Goal: Task Accomplishment & Management: Complete application form

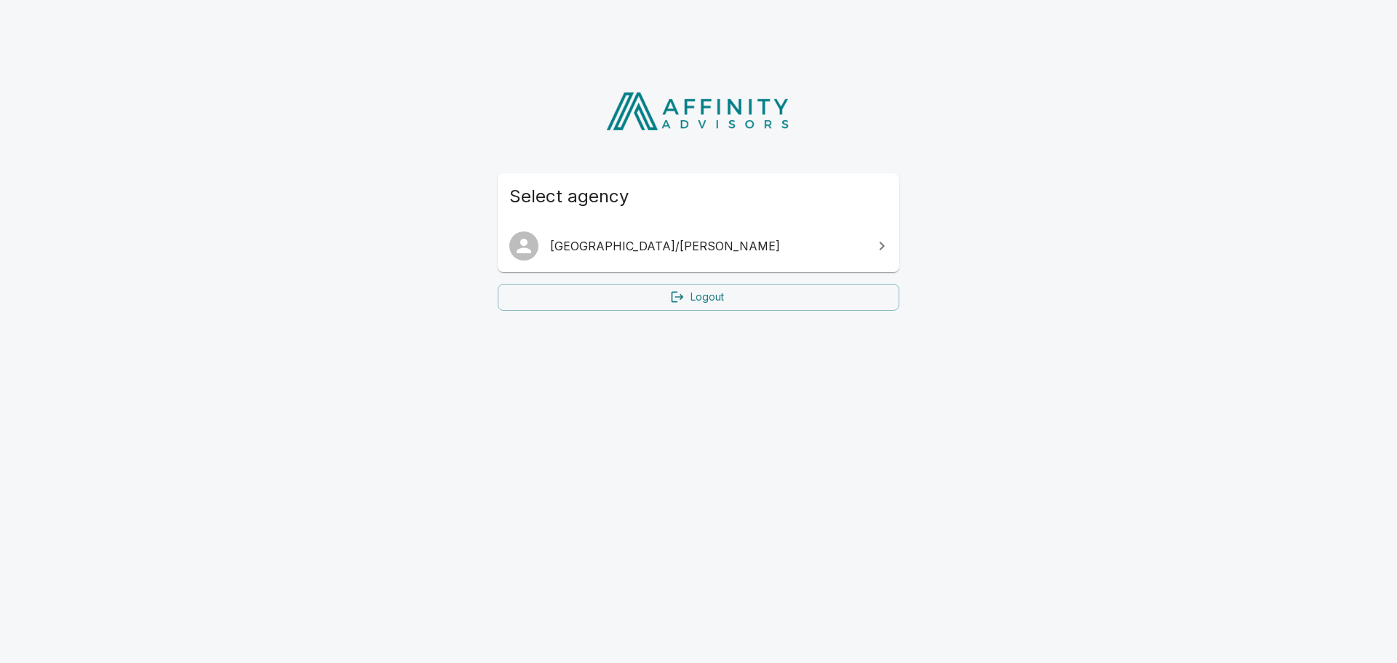
click at [888, 247] on icon at bounding box center [881, 245] width 17 height 17
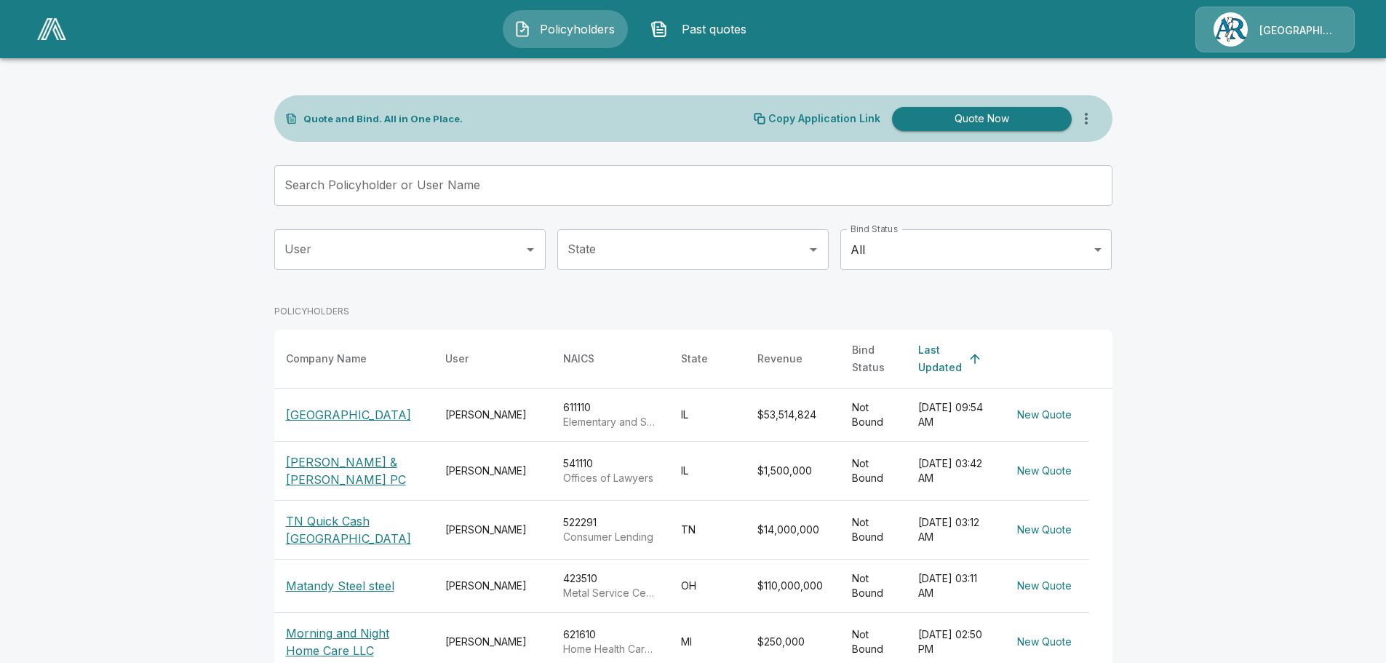
click at [571, 197] on input "Search Policyholder or User Name" at bounding box center [685, 185] width 822 height 41
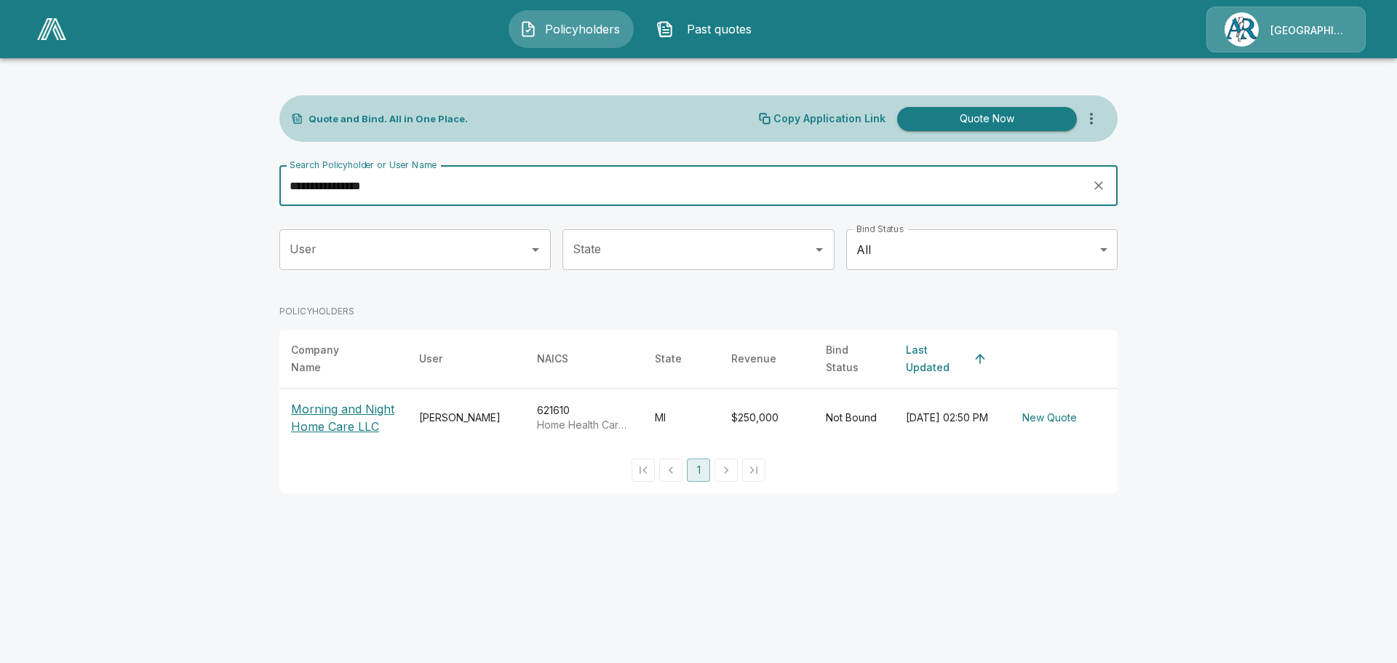
type input "**********"
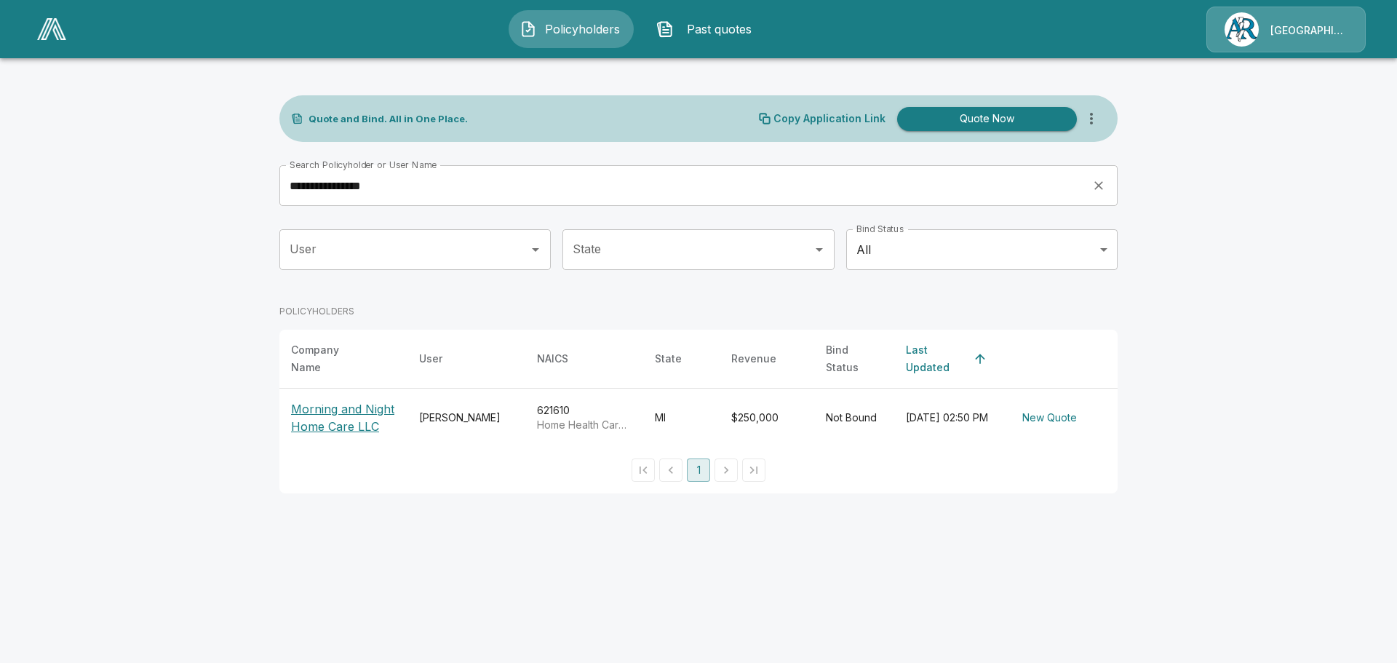
click at [356, 404] on p "Morning and Night Home Care LLC" at bounding box center [343, 417] width 105 height 35
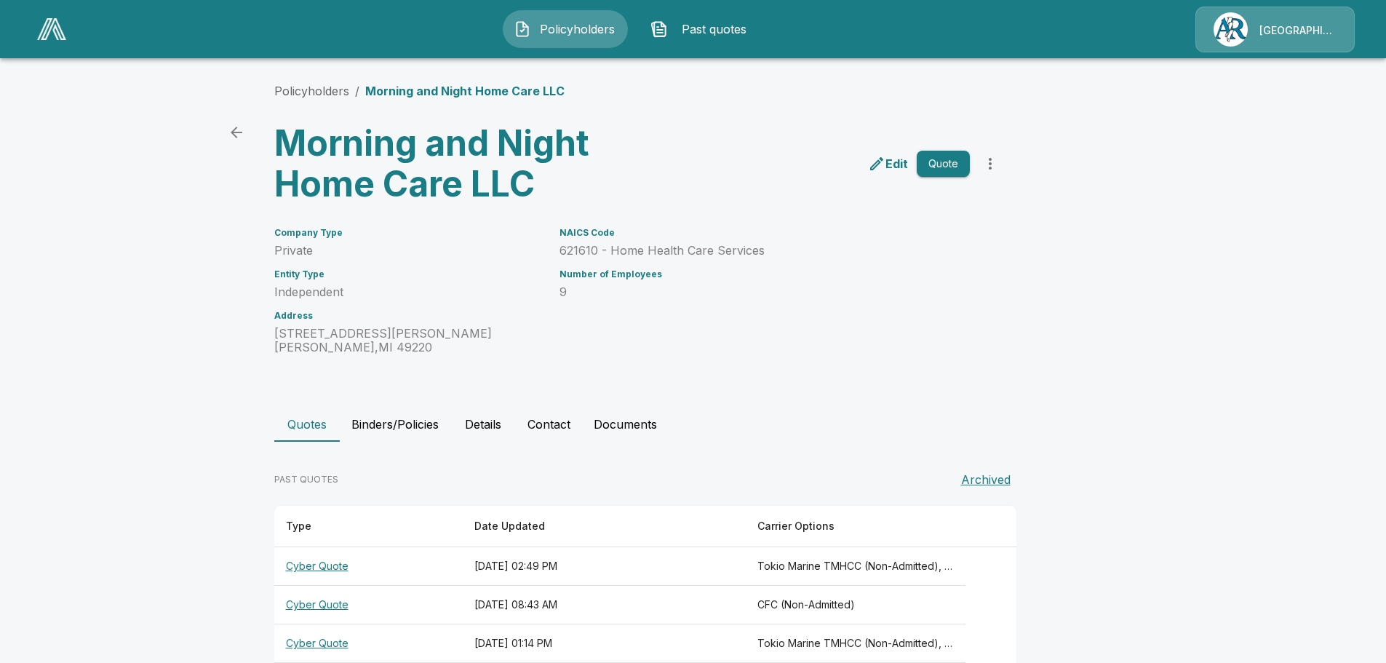
scroll to position [65, 0]
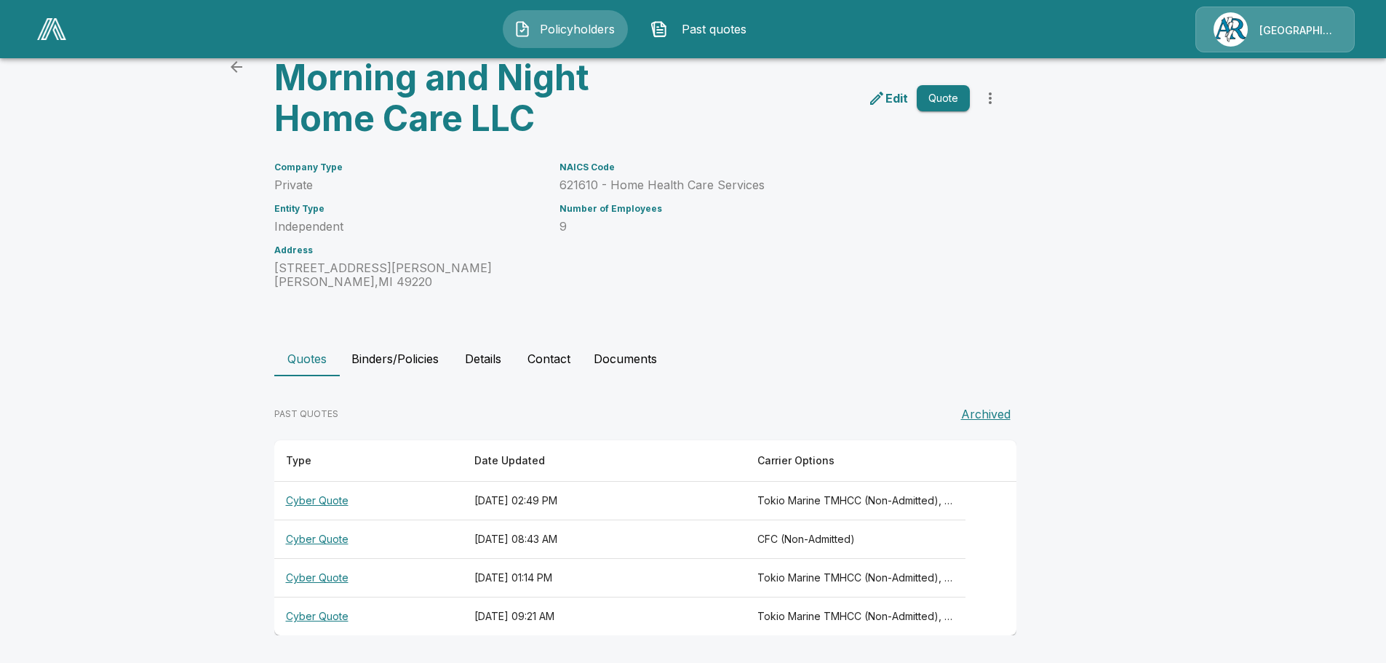
click at [488, 297] on div "Policyholders / Morning and Night Home Care LLC Morning and Night Home Care LLC…" at bounding box center [693, 326] width 873 height 674
click at [435, 235] on div "Company Type Private Entity Type Independent Address 115 S Comstock St Addison …" at bounding box center [399, 217] width 285 height 144
click at [325, 360] on button "Quotes" at bounding box center [306, 358] width 65 height 35
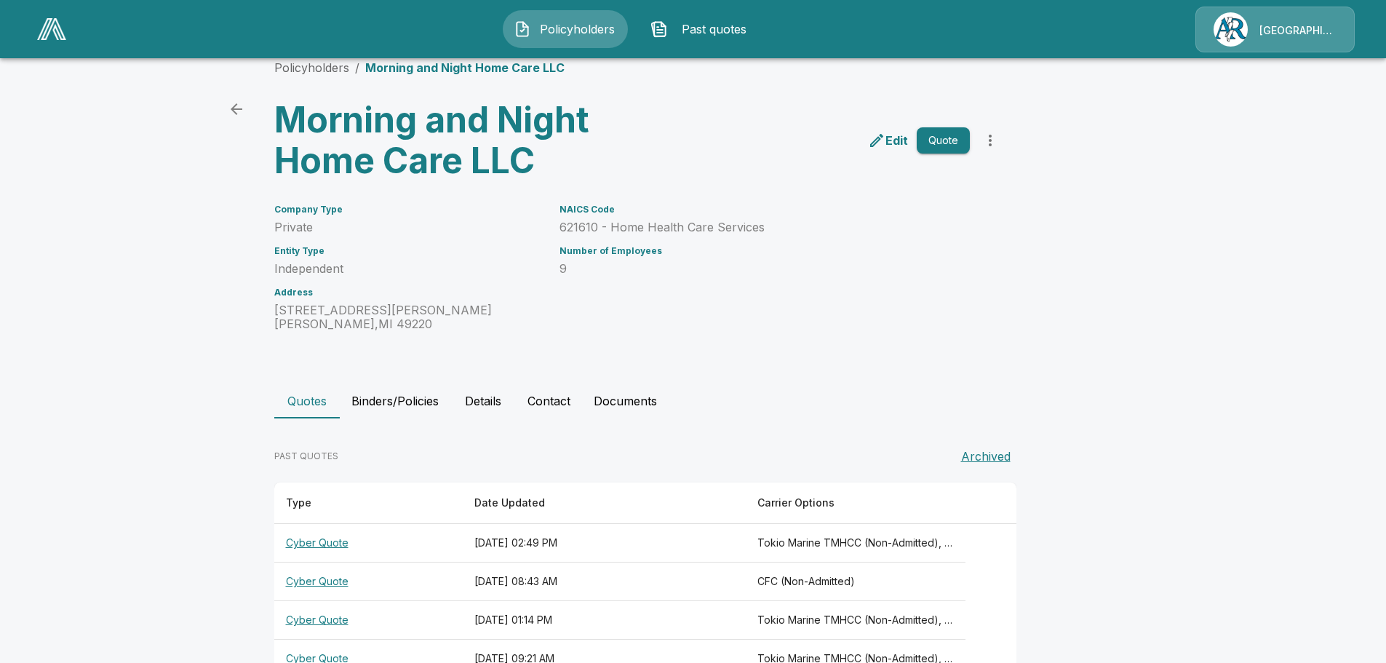
scroll to position [0, 0]
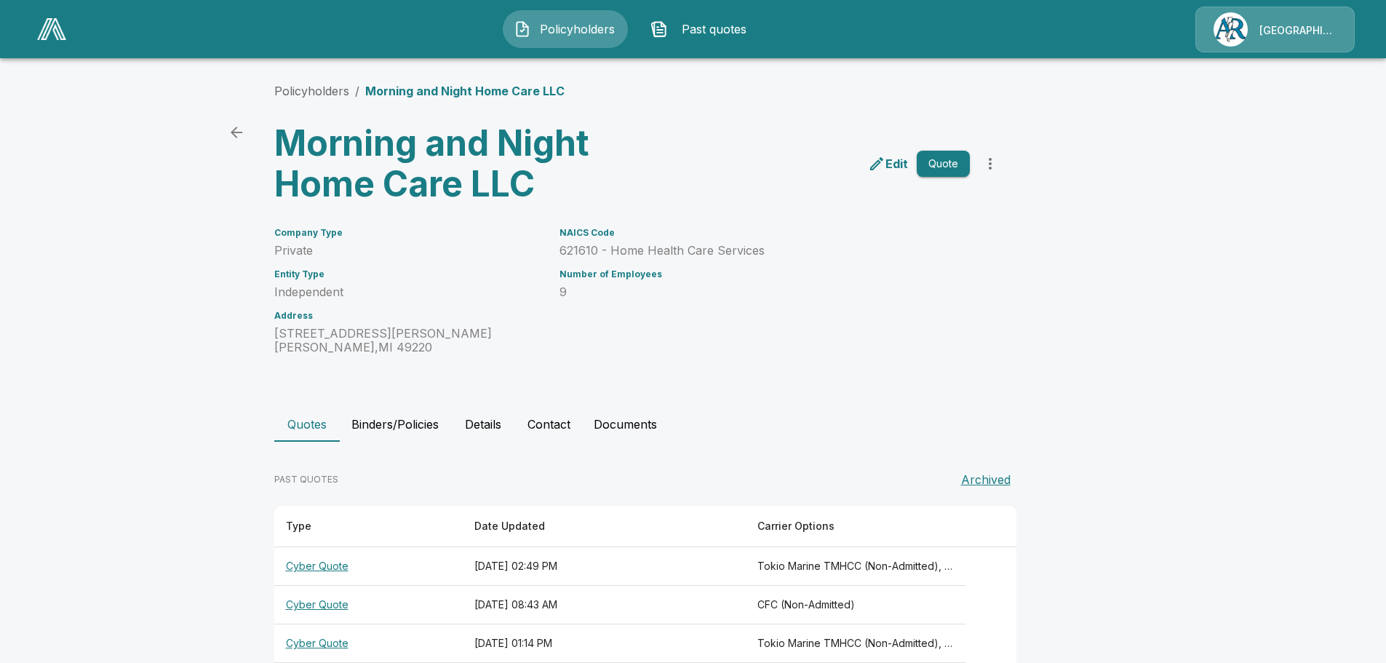
click at [902, 159] on p "Edit" at bounding box center [897, 163] width 23 height 17
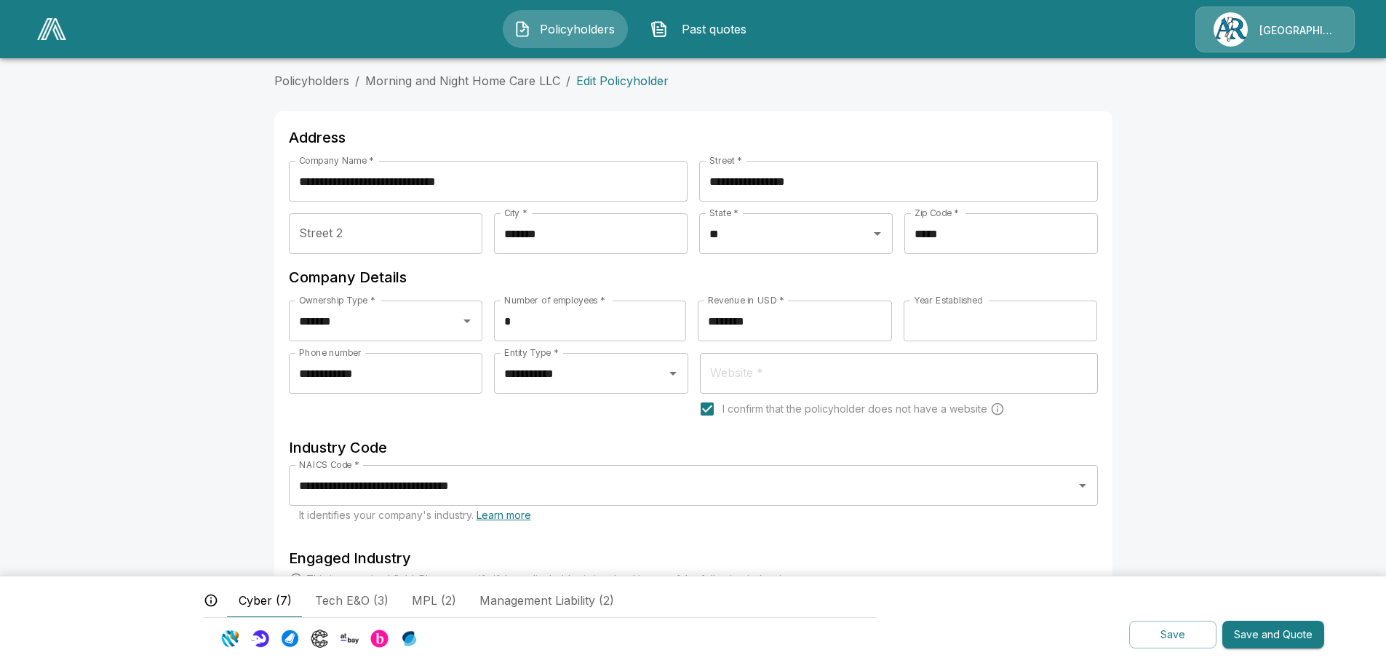
click at [687, 23] on span "Past quotes" at bounding box center [714, 28] width 80 height 17
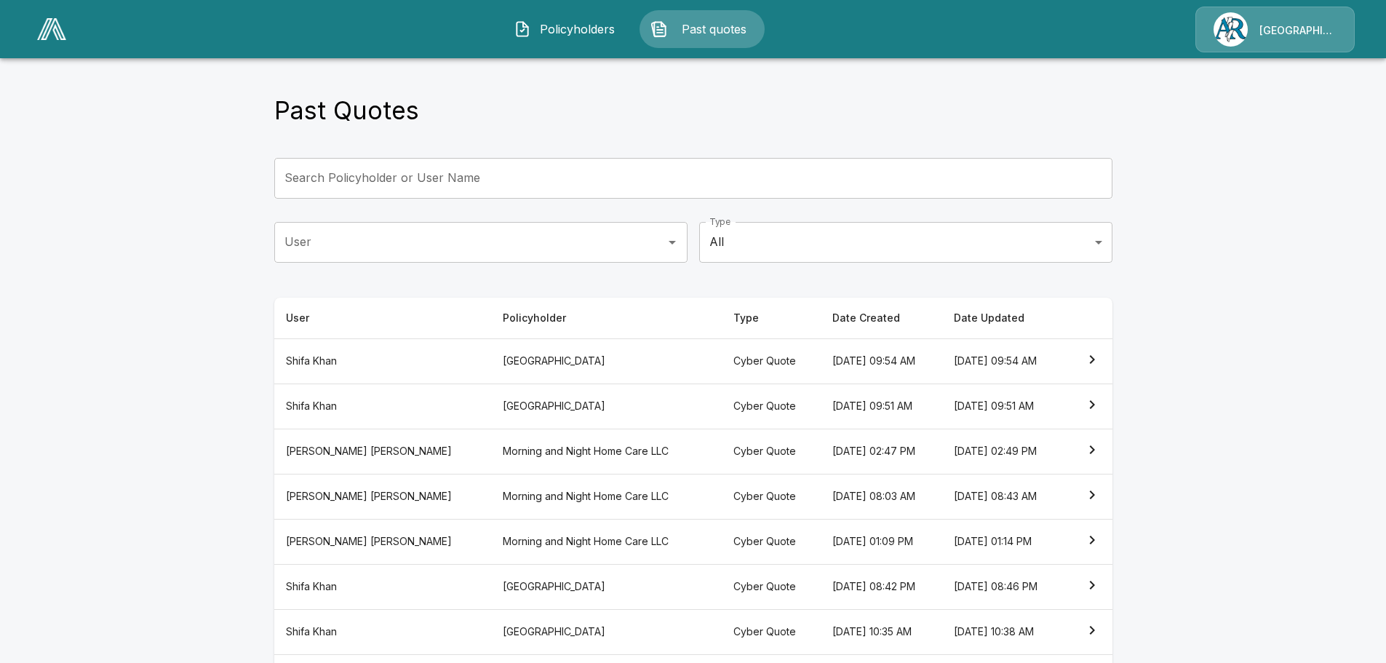
drag, startPoint x: 330, startPoint y: 448, endPoint x: 332, endPoint y: 458, distance: 10.4
click at [330, 449] on th "Lisa Heffley" at bounding box center [383, 451] width 218 height 45
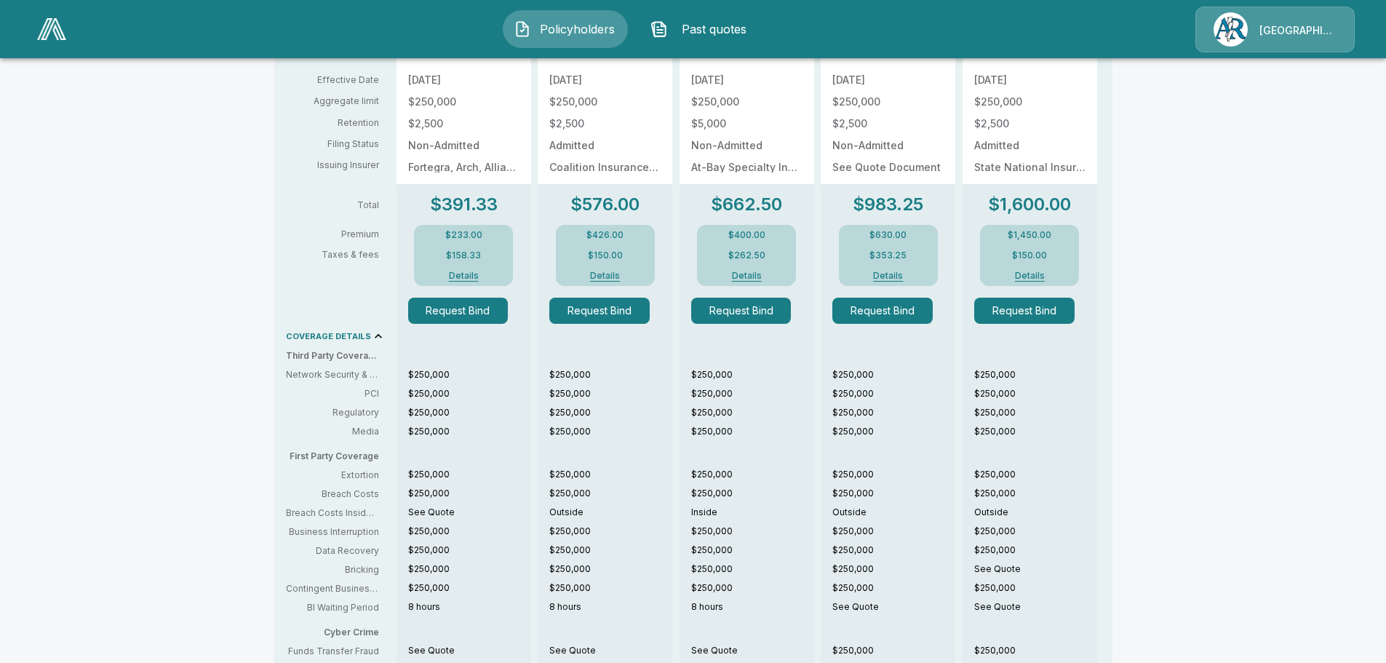
scroll to position [655, 0]
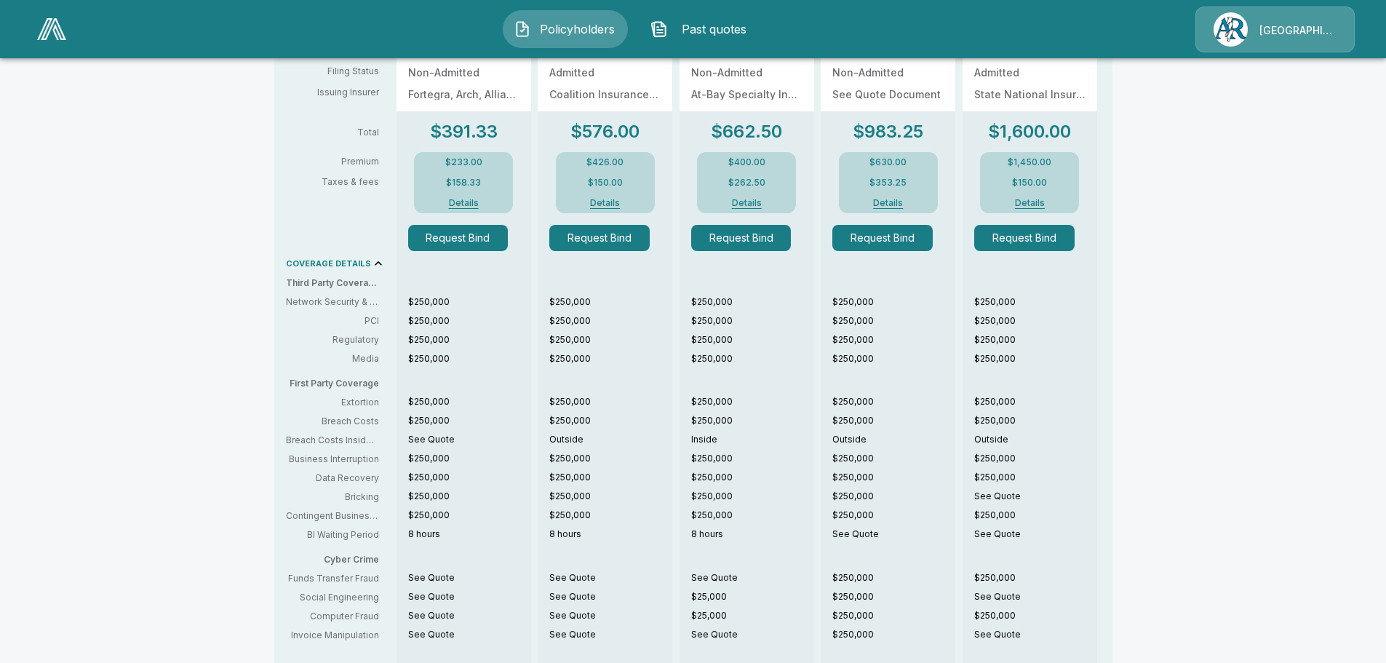
click at [889, 201] on button "Details" at bounding box center [888, 203] width 58 height 9
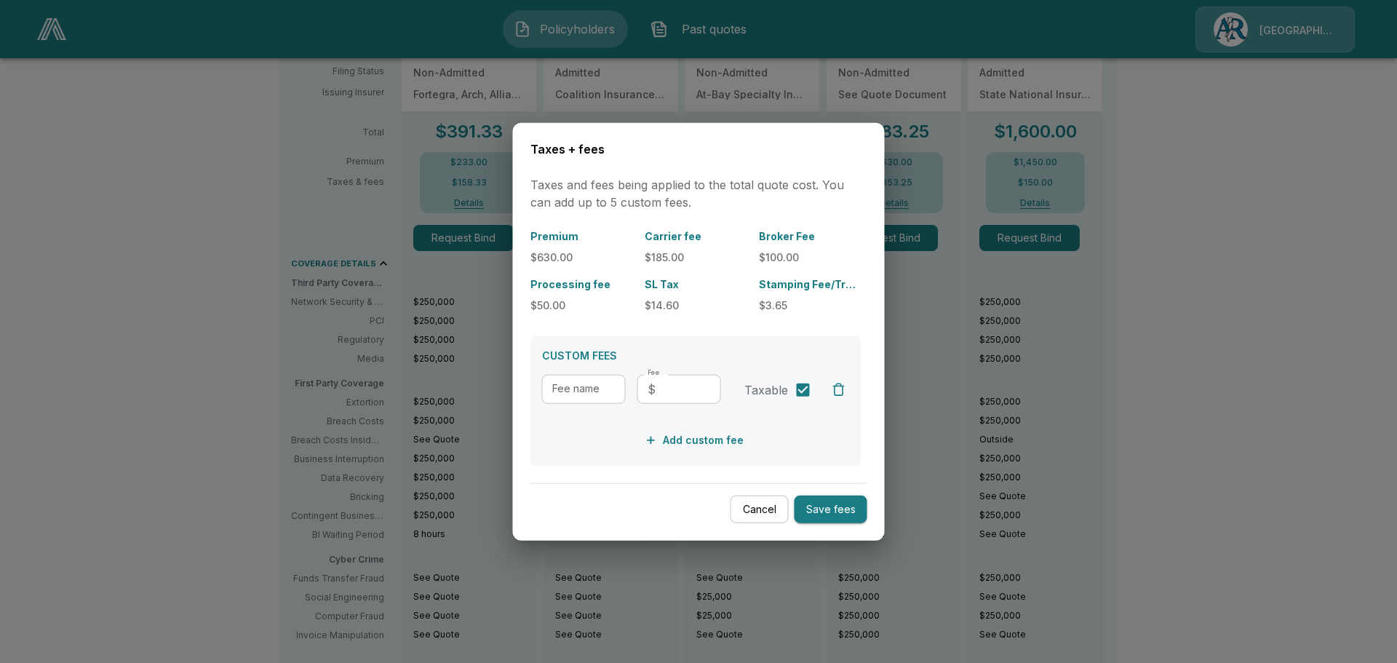
click at [841, 503] on button "Save fees" at bounding box center [831, 509] width 73 height 28
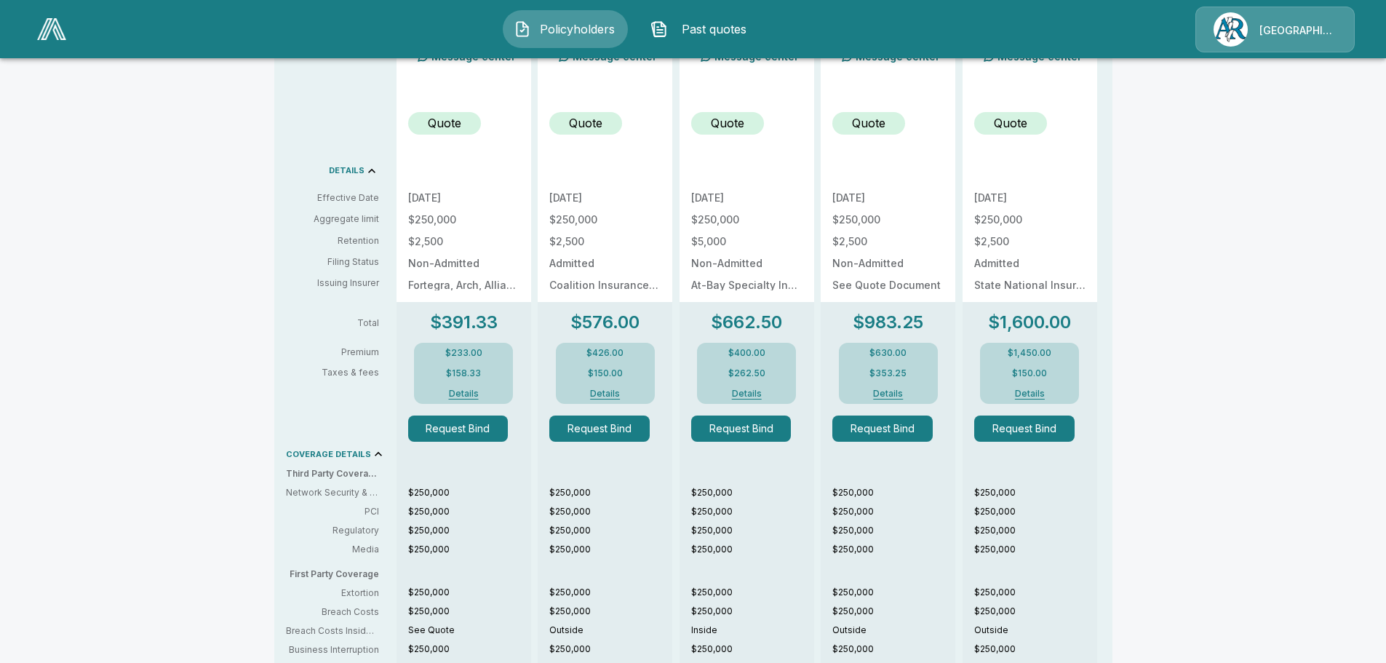
scroll to position [364, 0]
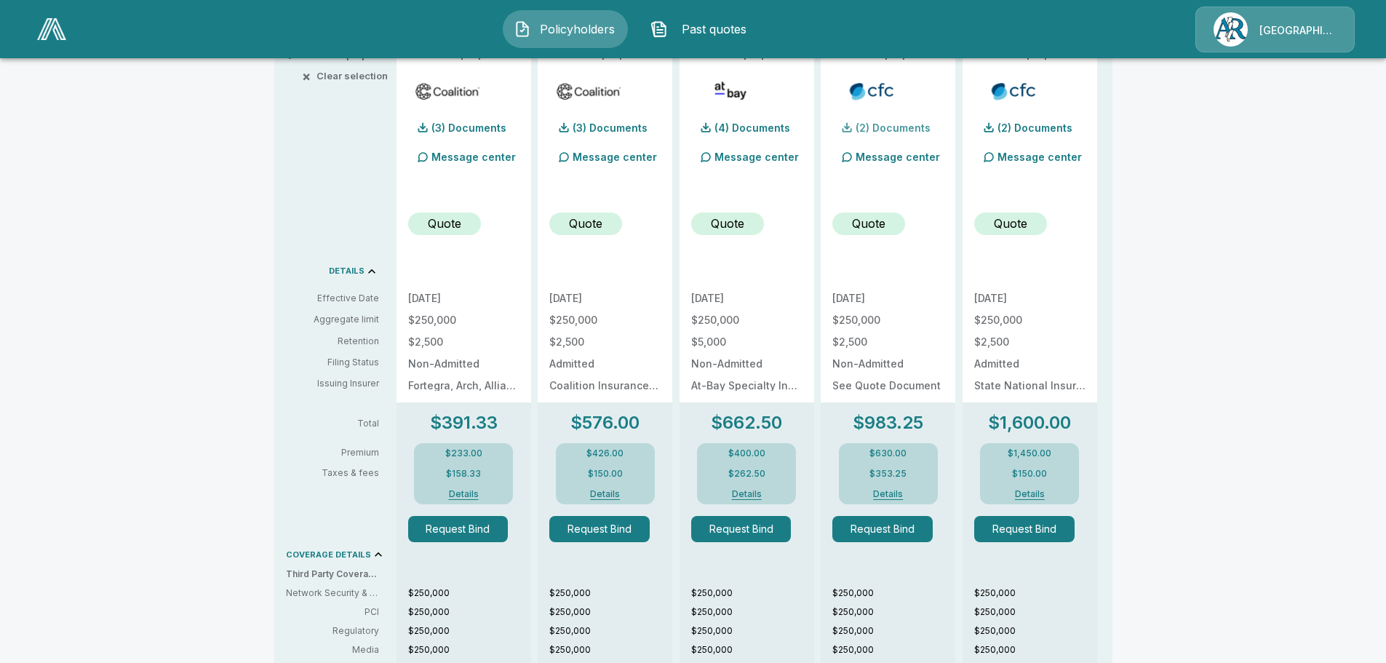
click at [899, 130] on p "(2) Documents" at bounding box center [893, 128] width 75 height 10
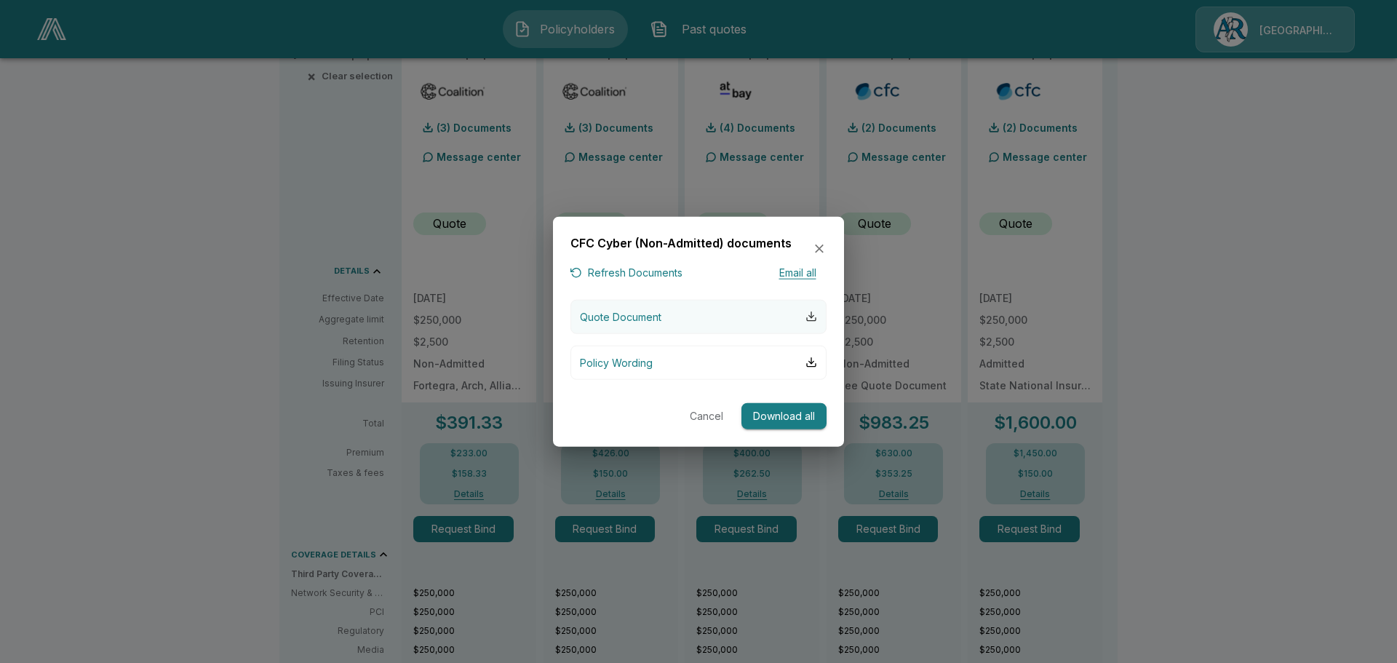
click at [811, 319] on div "button" at bounding box center [812, 317] width 12 height 12
click at [817, 251] on icon "button" at bounding box center [819, 249] width 9 height 9
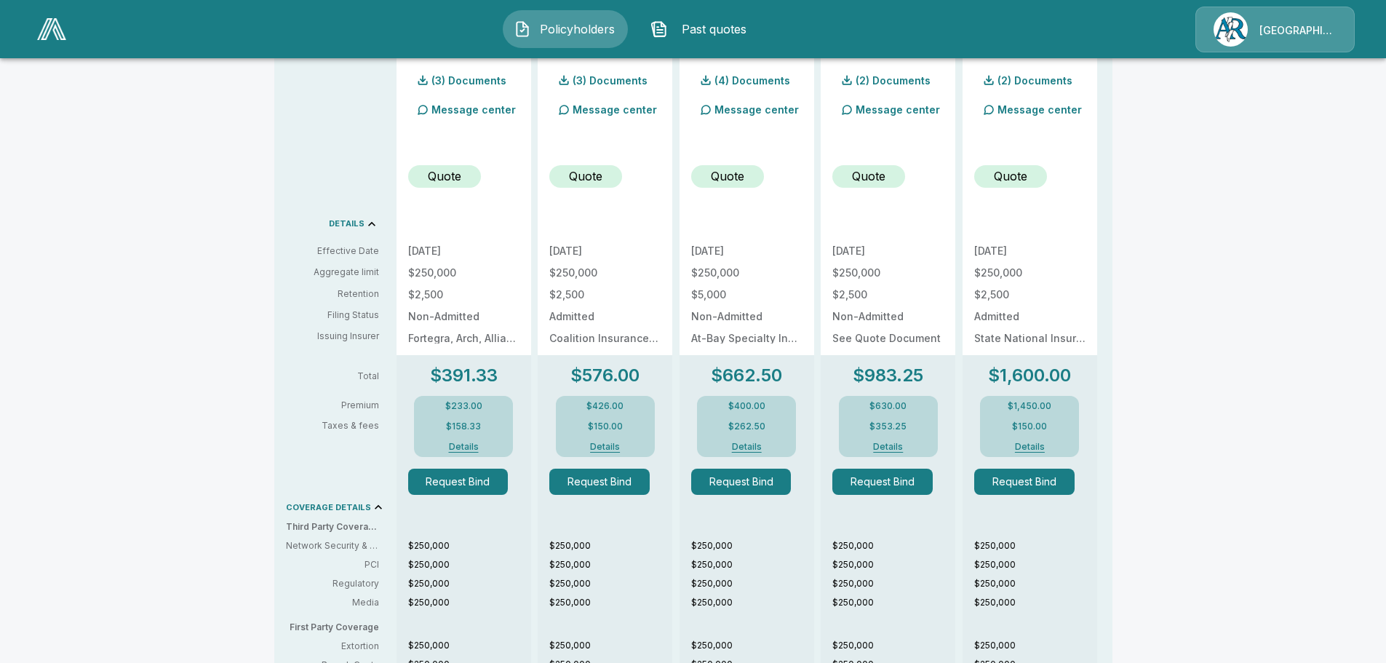
scroll to position [437, 0]
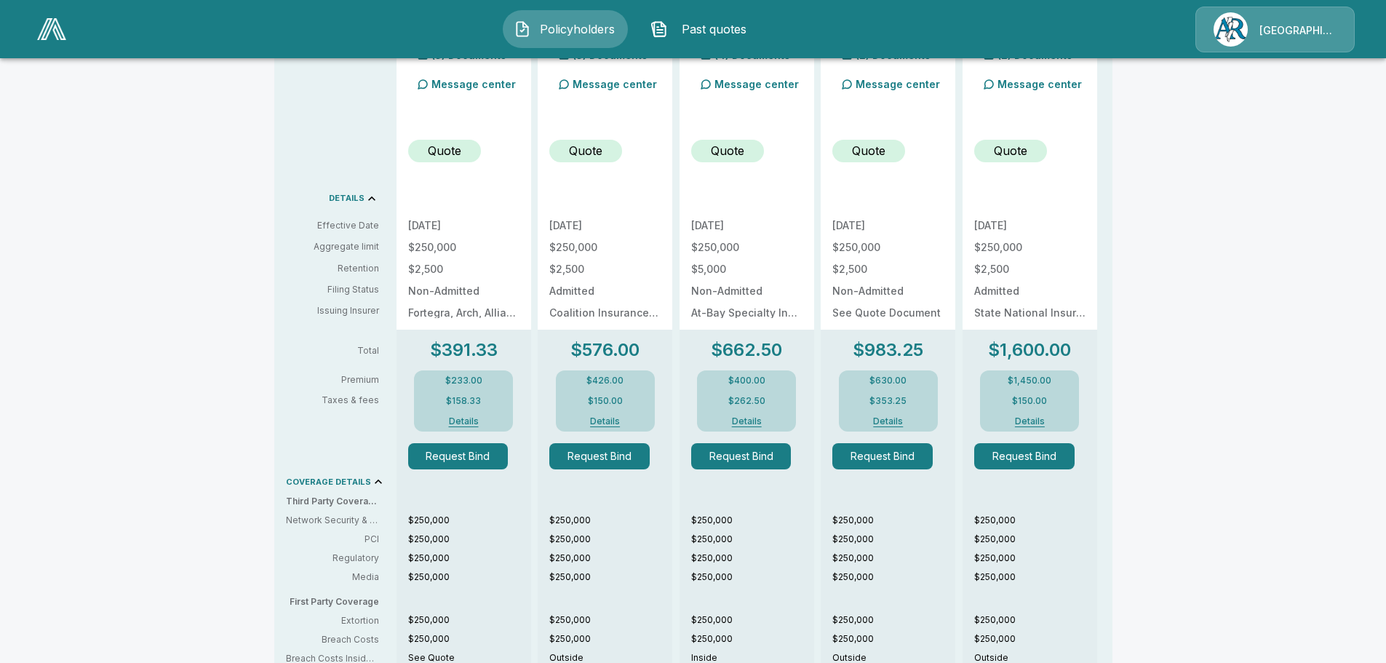
click at [889, 424] on button "Details" at bounding box center [888, 421] width 58 height 9
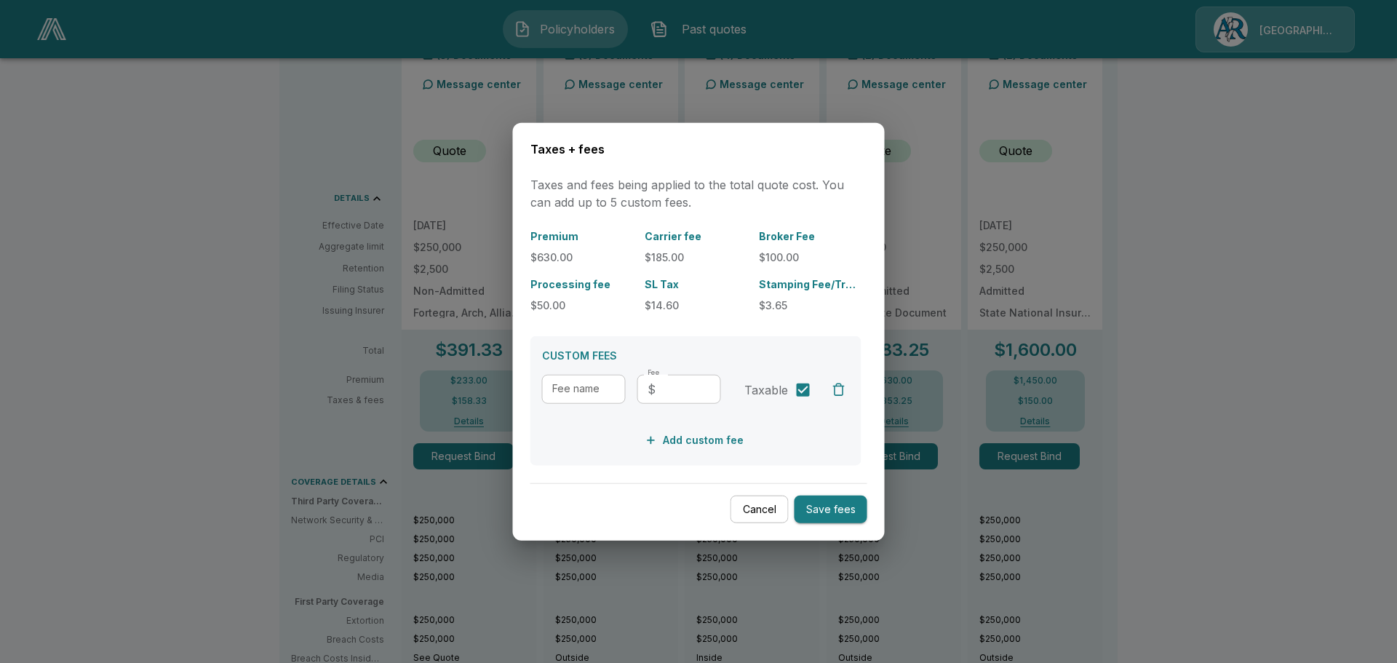
click at [1266, 291] on div at bounding box center [698, 331] width 1397 height 663
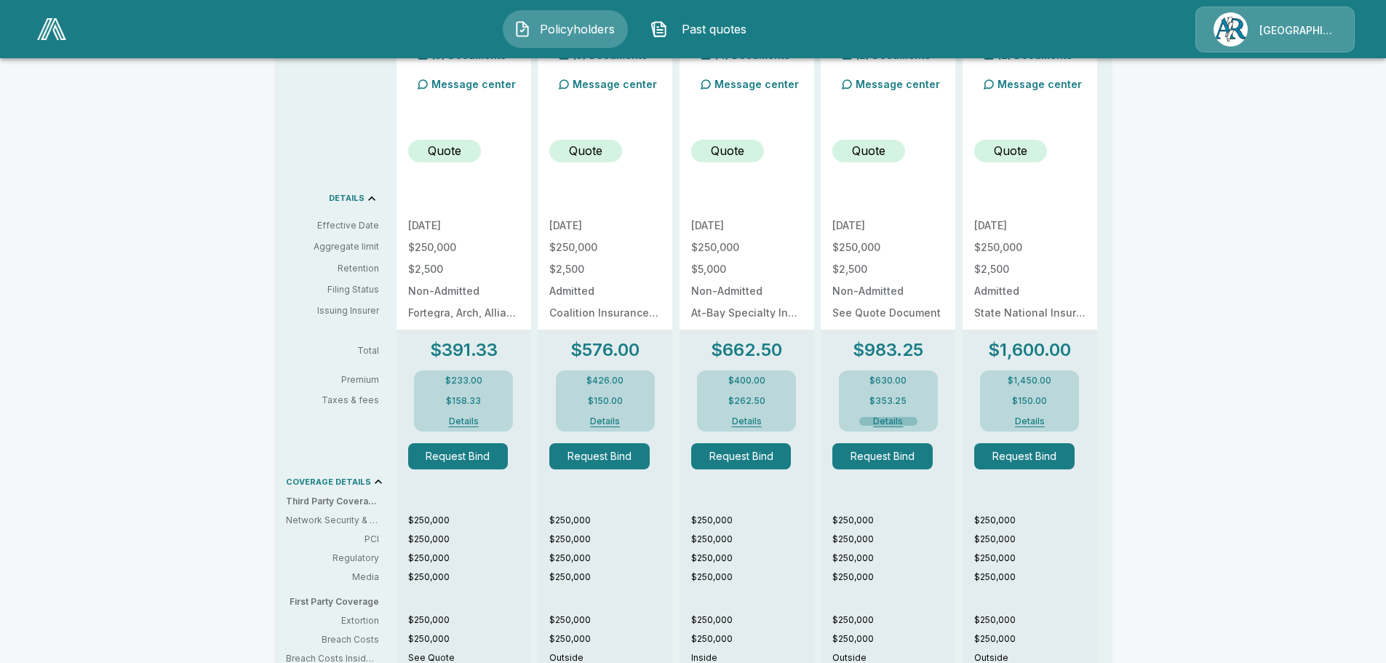
click at [887, 421] on button "Details" at bounding box center [888, 421] width 58 height 9
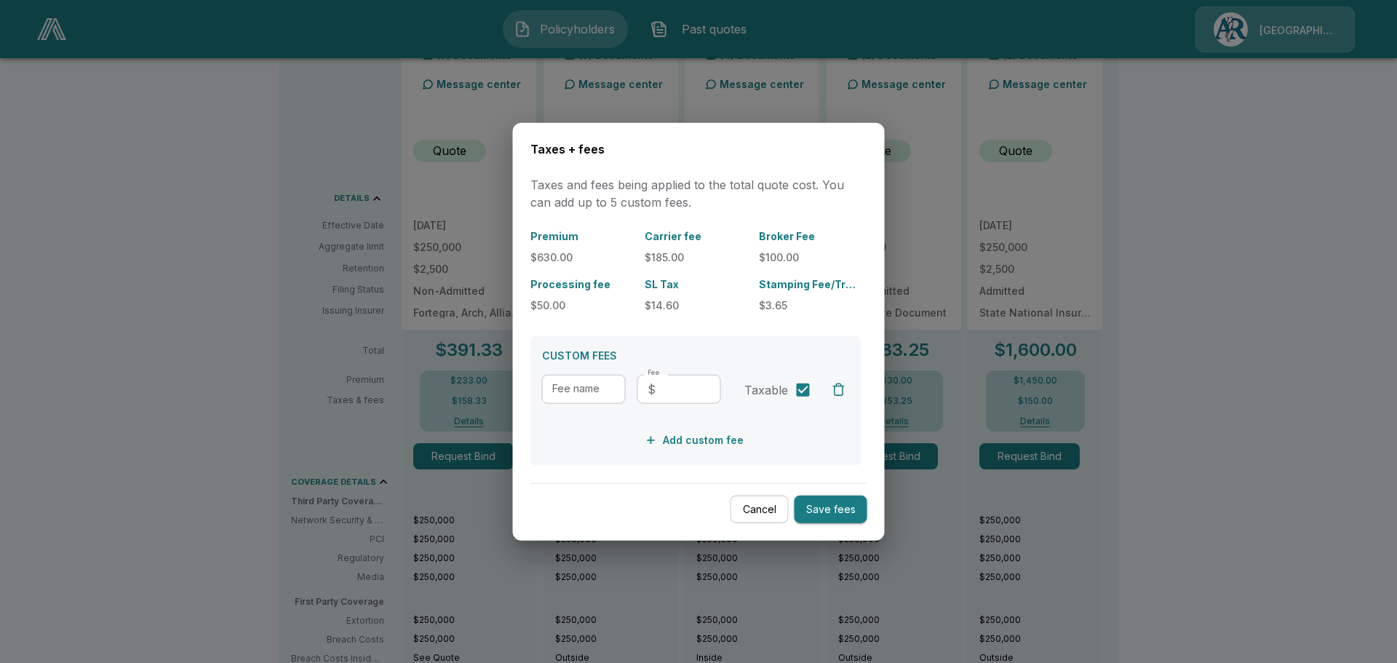
click at [1209, 214] on div at bounding box center [698, 331] width 1397 height 663
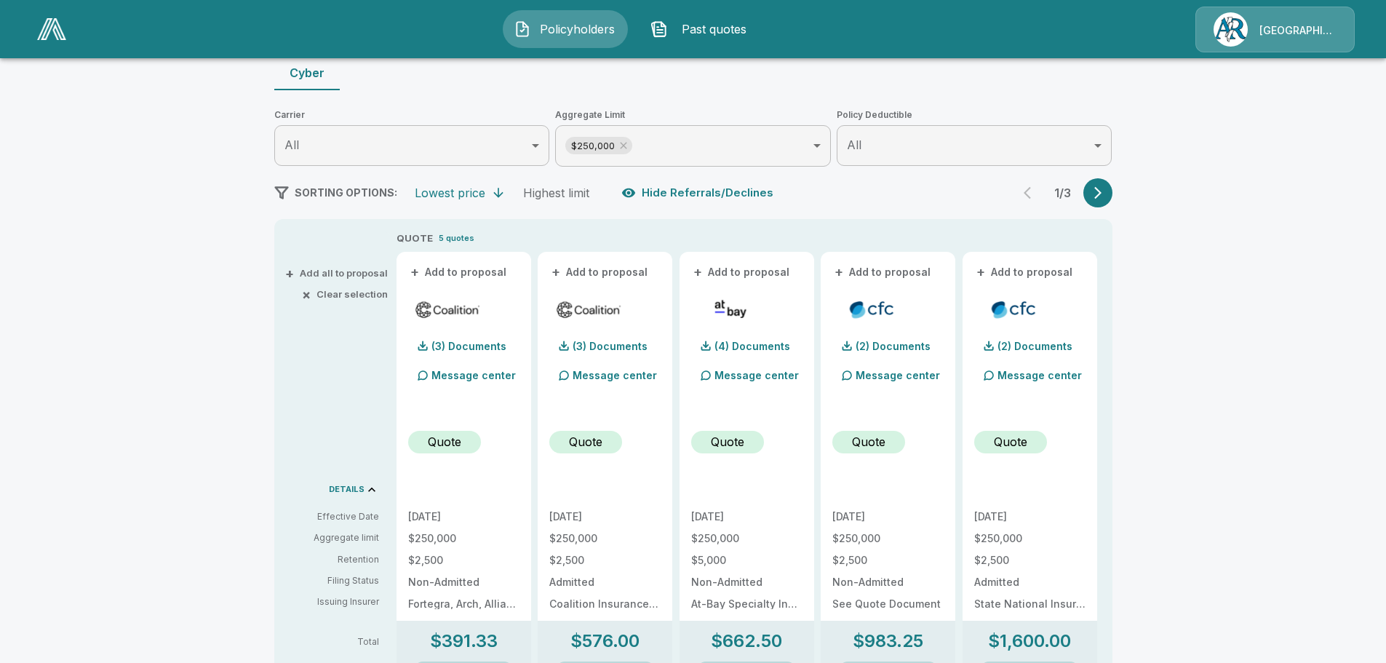
scroll to position [291, 0]
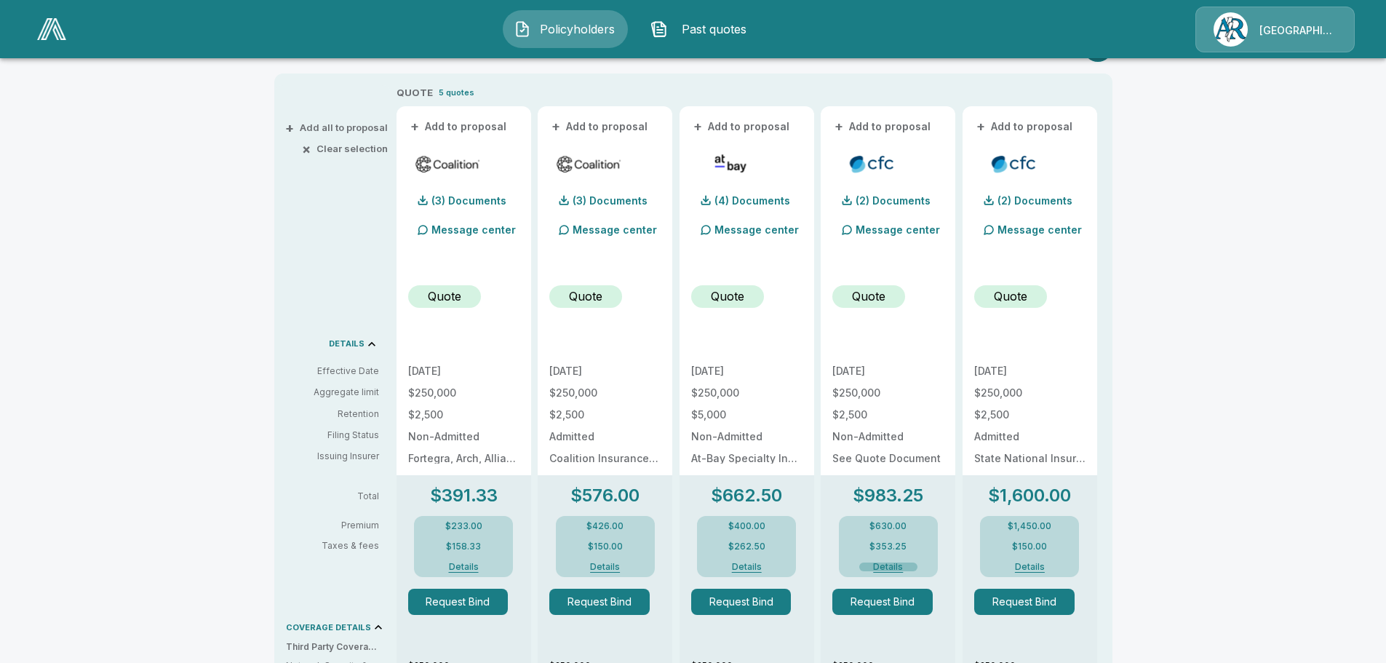
click at [897, 568] on button "Details" at bounding box center [888, 567] width 58 height 9
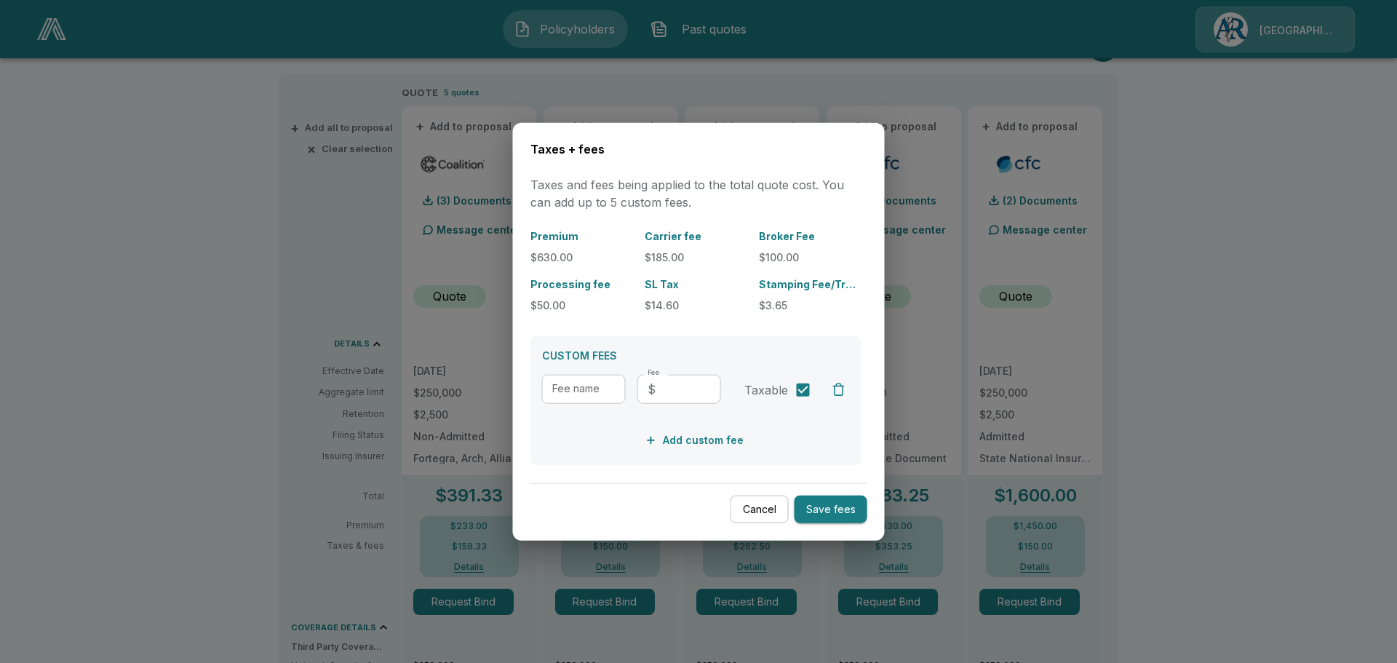
click at [757, 515] on button "Cancel" at bounding box center [760, 509] width 58 height 28
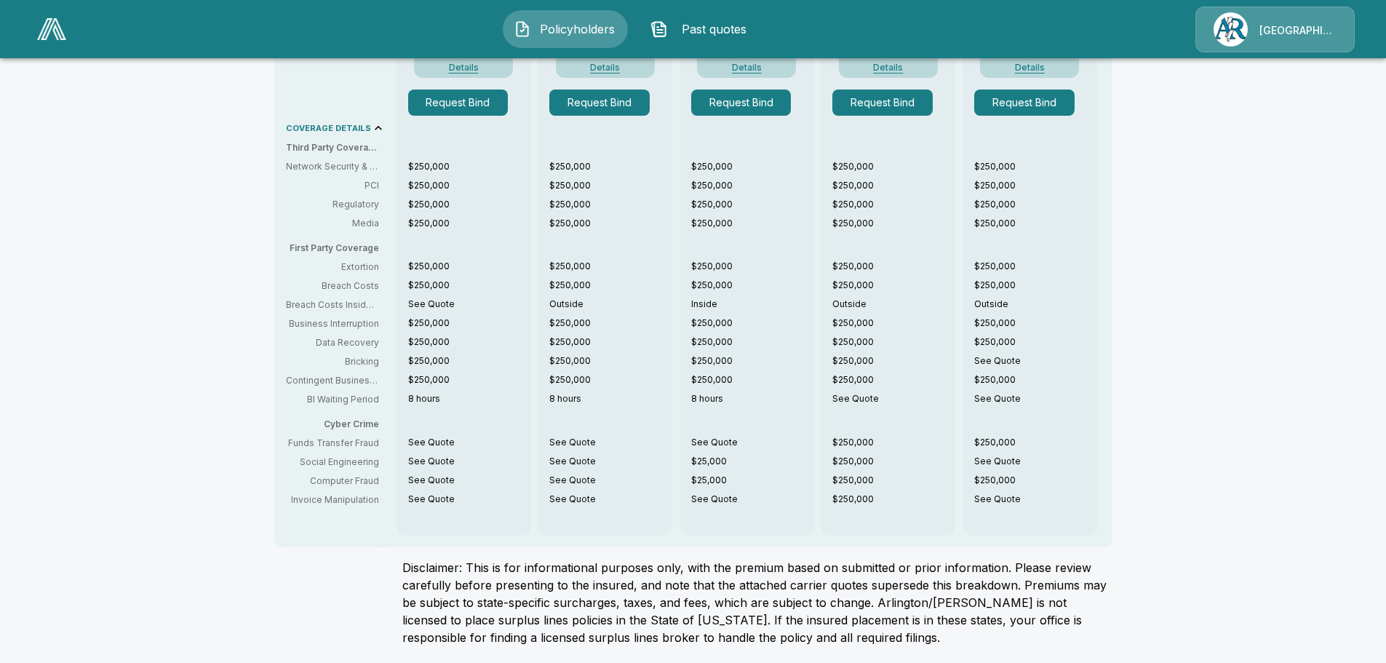
scroll to position [791, 0]
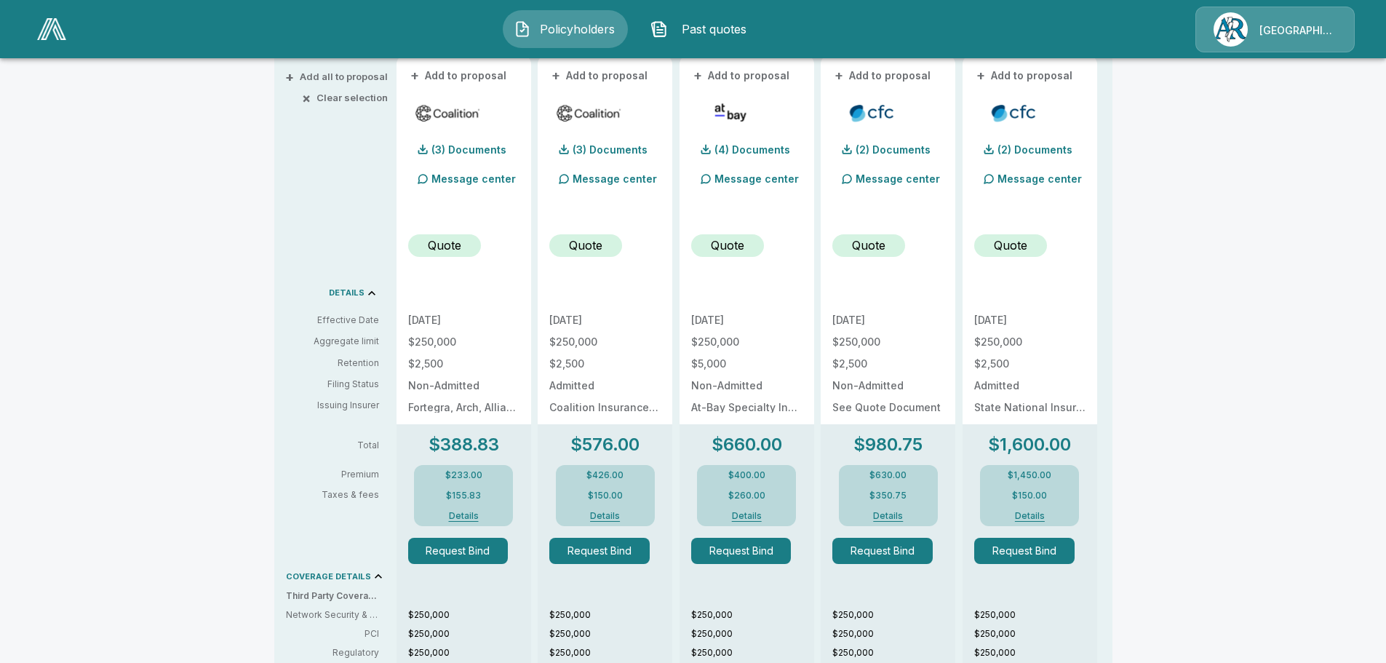
scroll to position [354, 0]
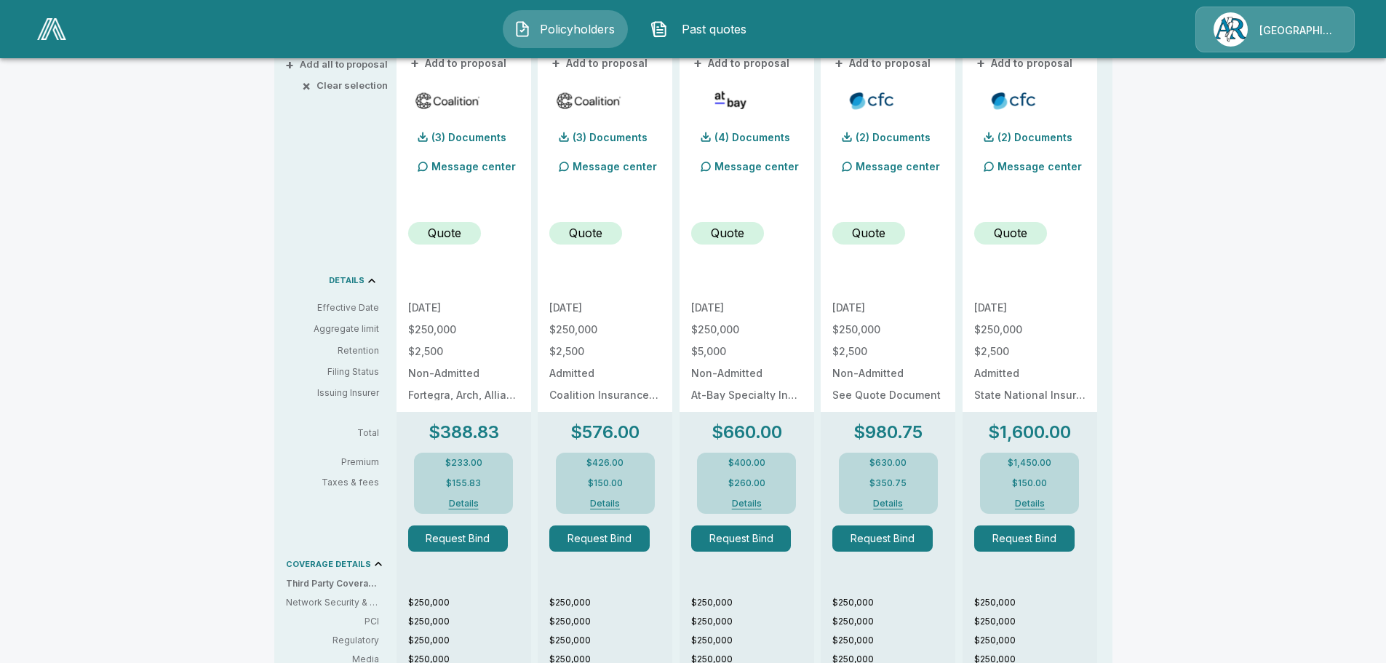
click at [886, 502] on button "Details" at bounding box center [888, 503] width 58 height 9
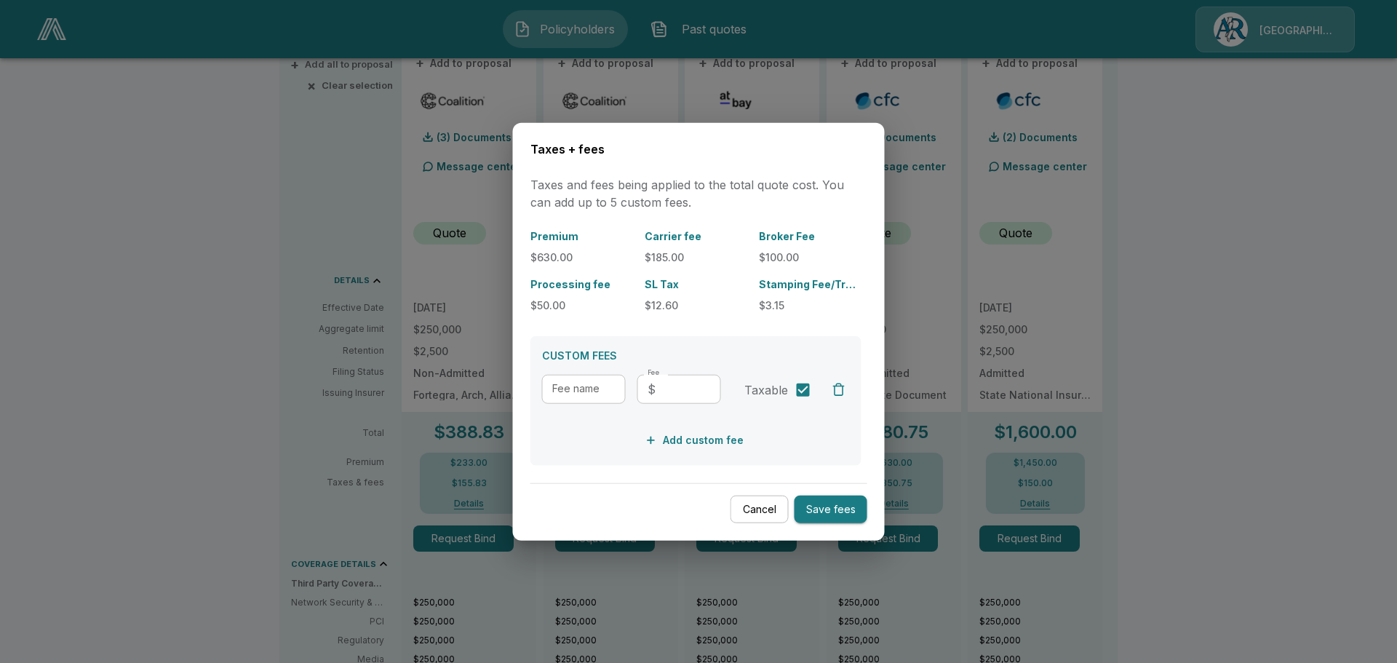
click at [765, 507] on button "Cancel" at bounding box center [760, 509] width 58 height 28
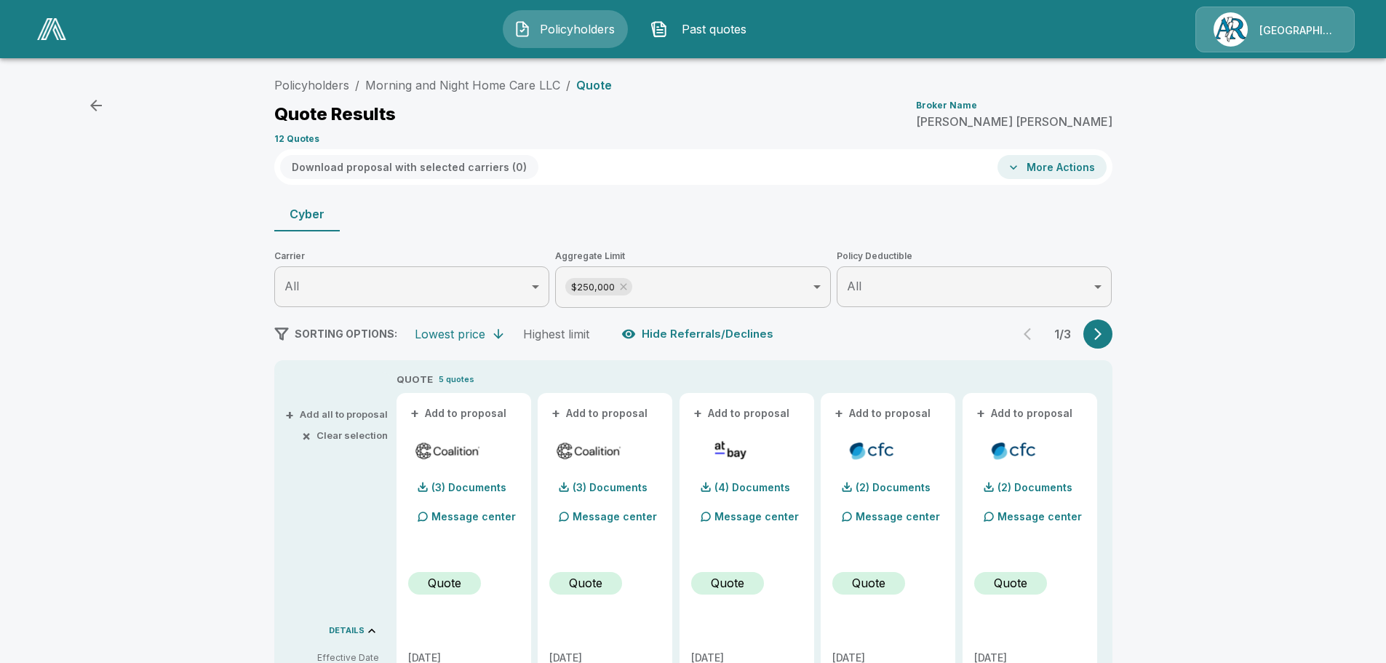
scroll to position [364, 0]
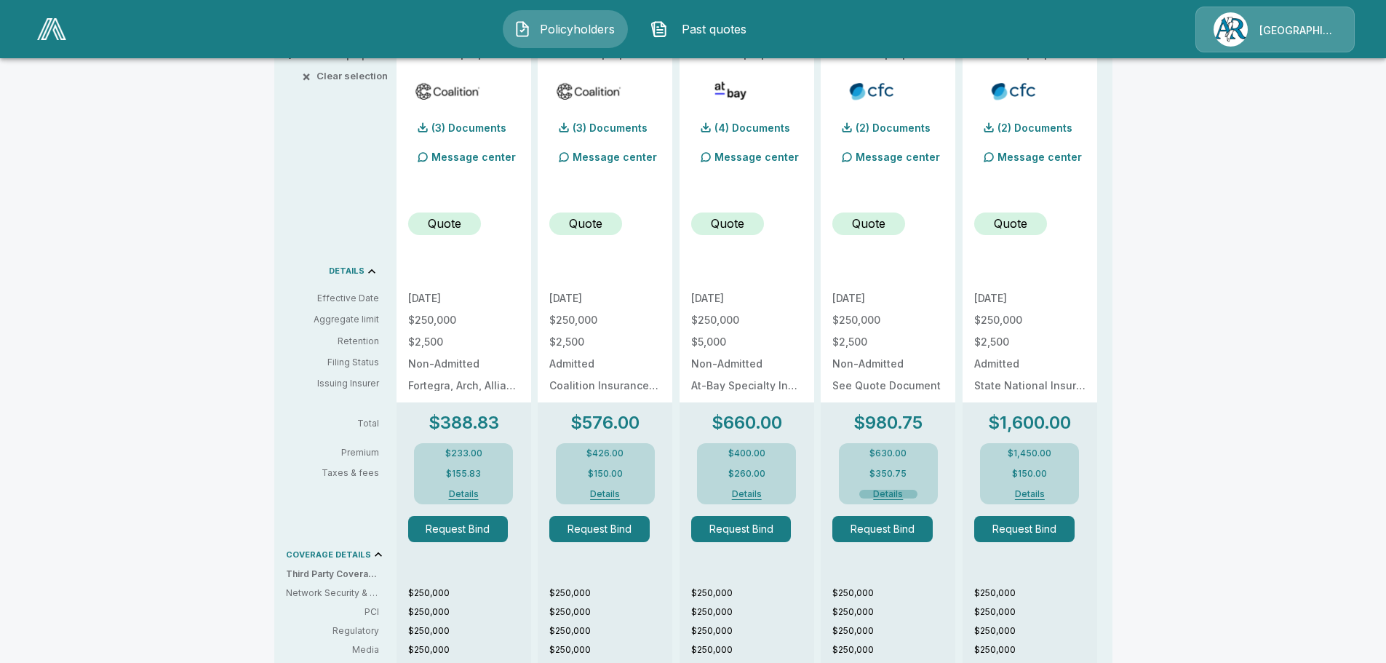
click at [894, 496] on button "Details" at bounding box center [888, 494] width 58 height 9
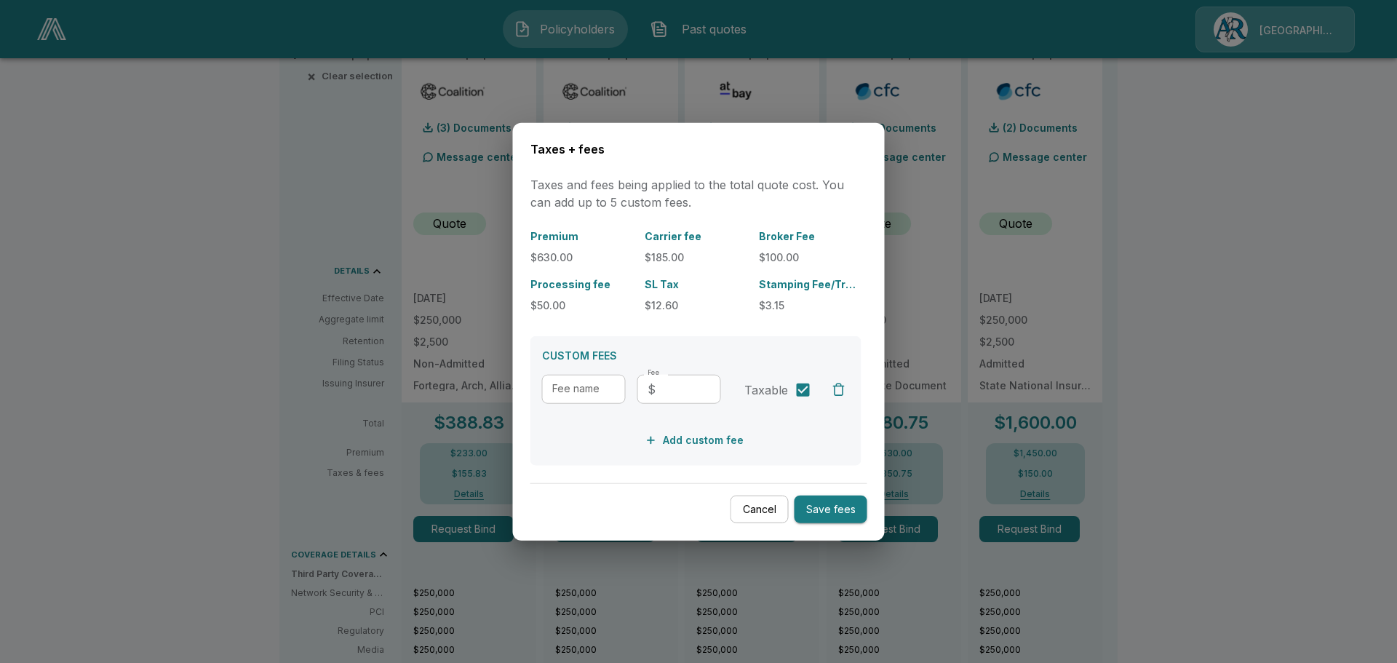
click at [773, 511] on button "Cancel" at bounding box center [760, 509] width 58 height 28
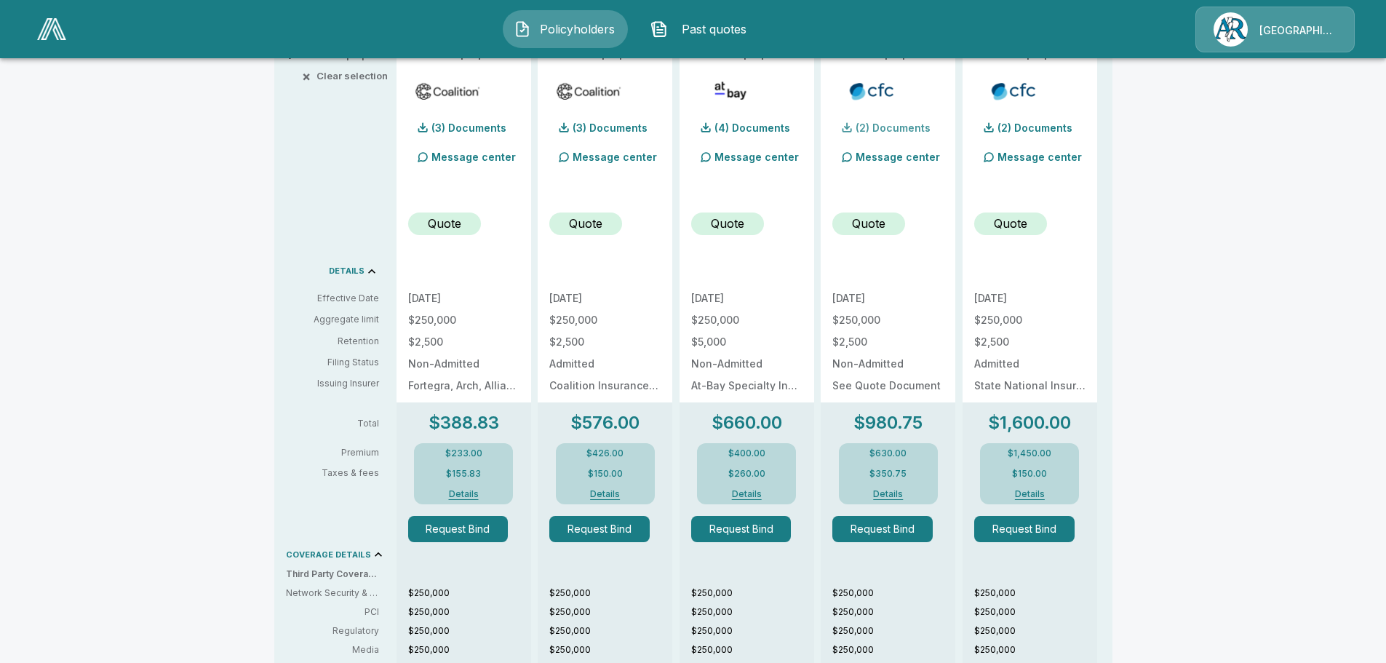
click at [879, 127] on p "(2) Documents" at bounding box center [893, 128] width 75 height 10
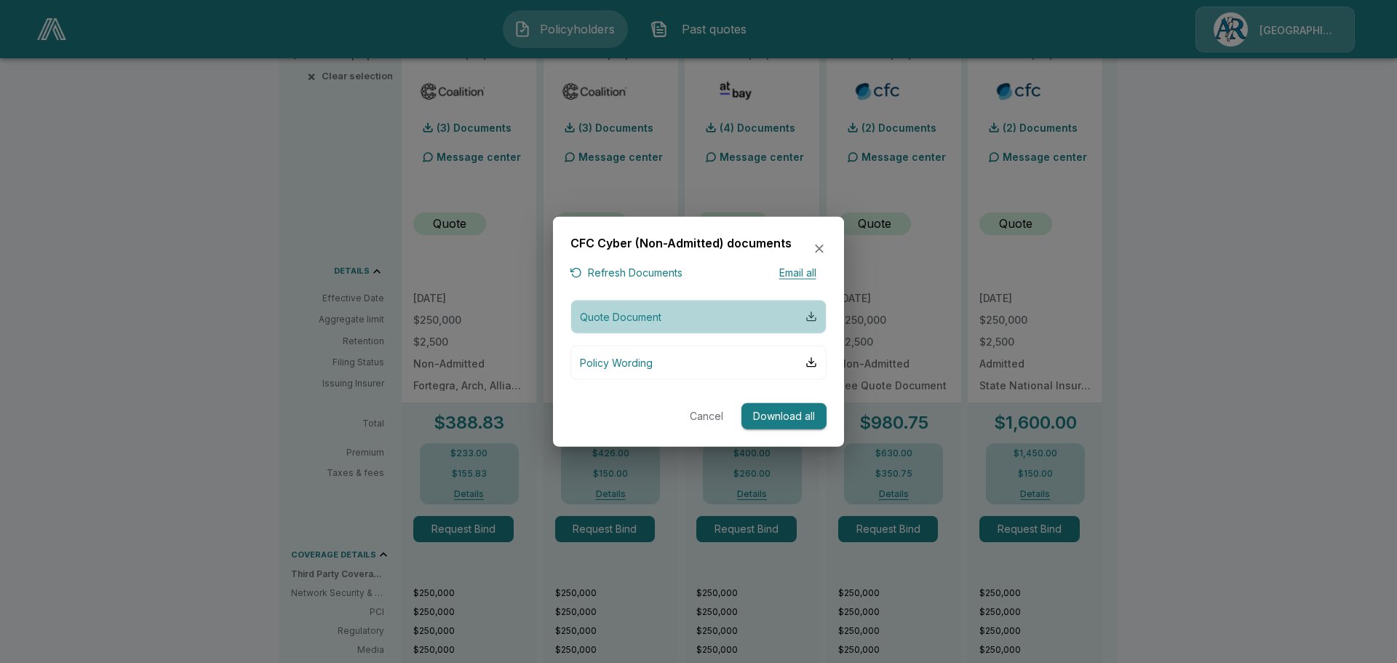
click at [814, 315] on div "button" at bounding box center [812, 317] width 12 height 12
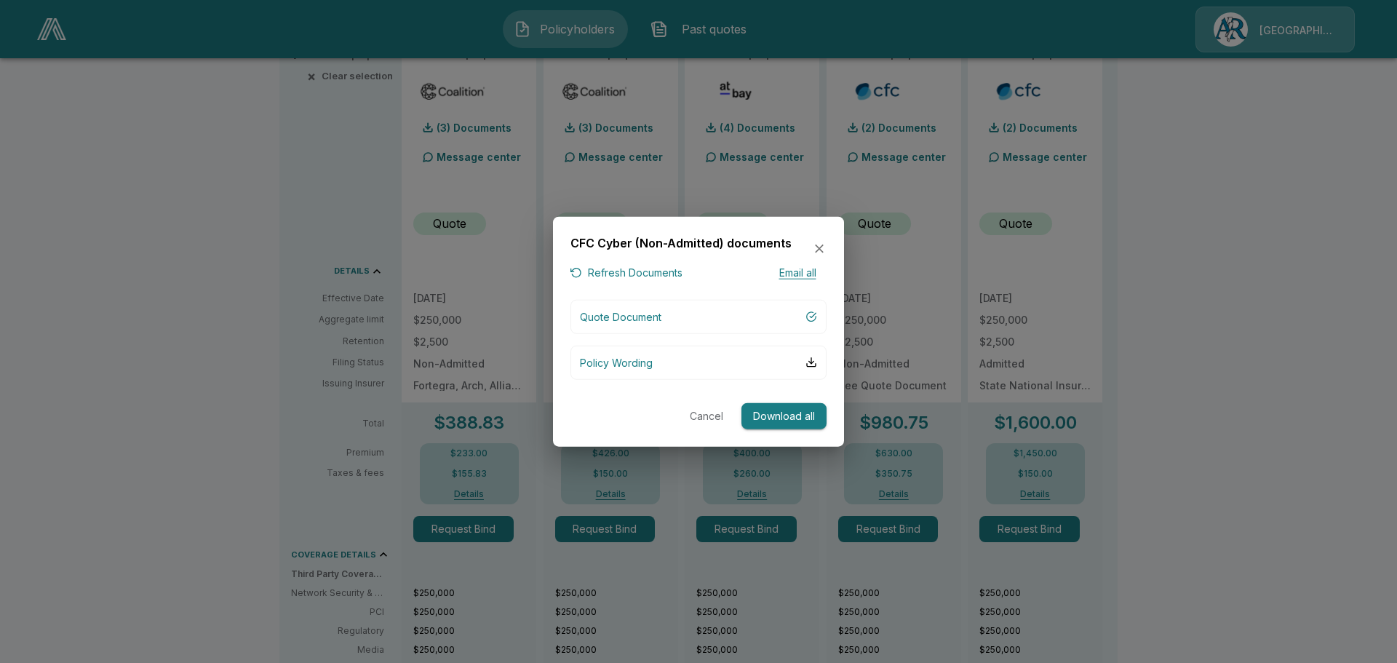
click at [813, 245] on icon "button" at bounding box center [819, 249] width 15 height 15
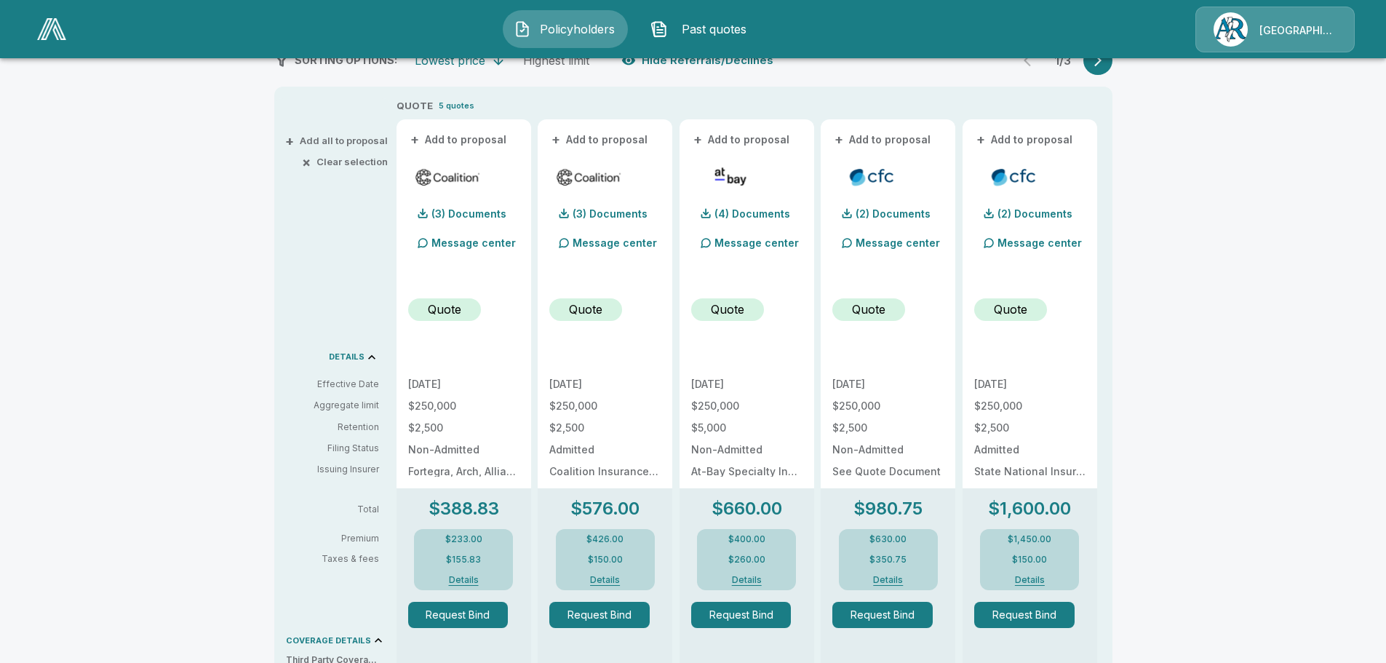
scroll to position [291, 0]
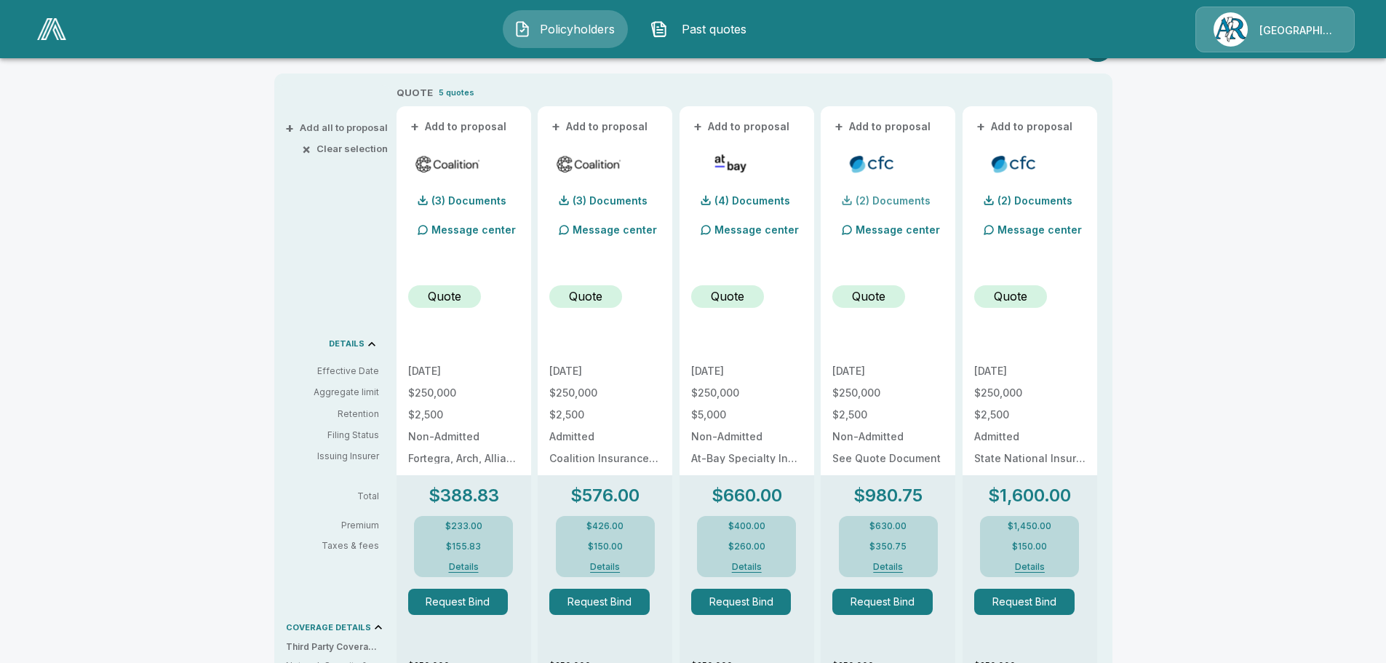
click at [881, 199] on p "(2) Documents" at bounding box center [893, 201] width 75 height 10
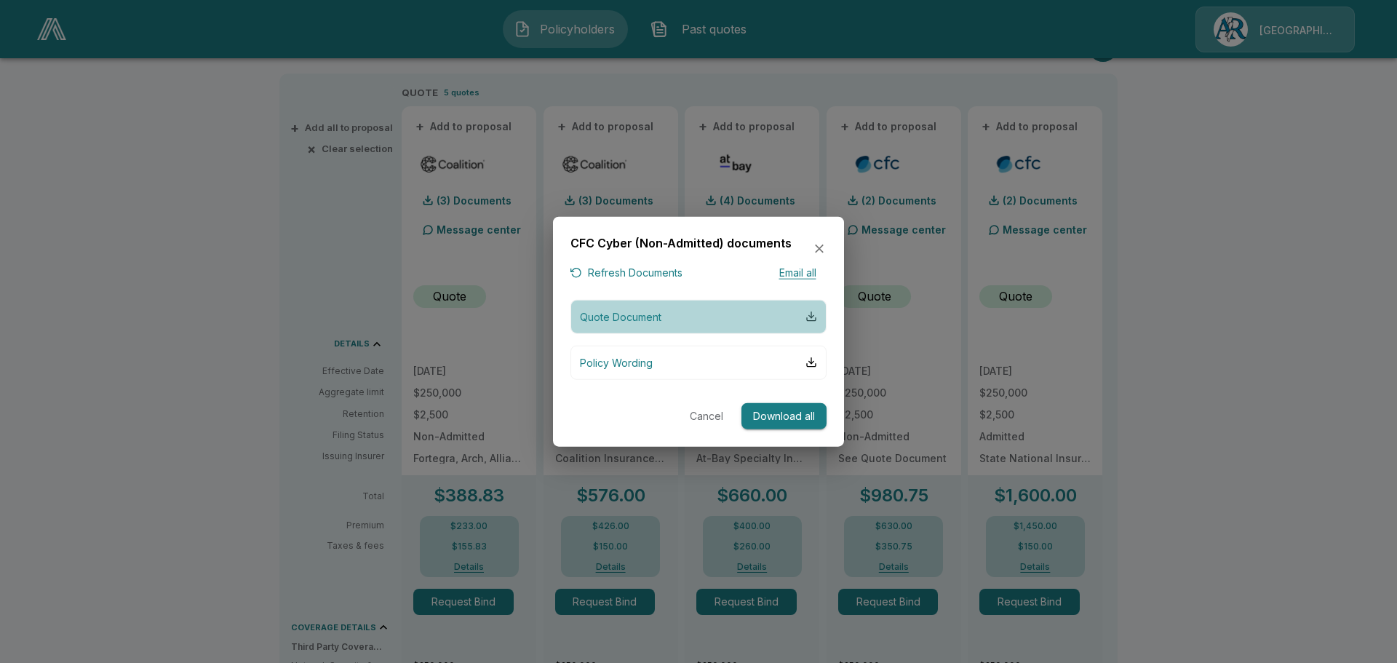
click at [811, 315] on div "button" at bounding box center [812, 317] width 12 height 12
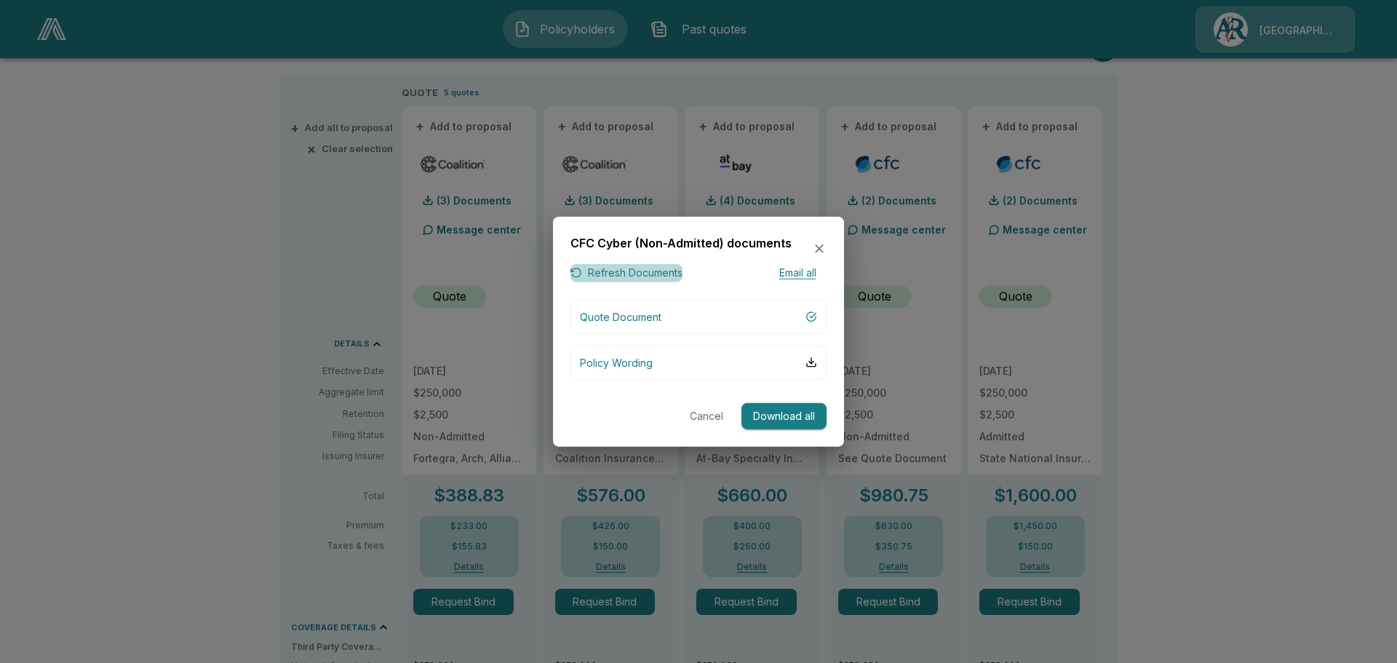
click at [621, 277] on button "Refresh Documents" at bounding box center [627, 273] width 112 height 18
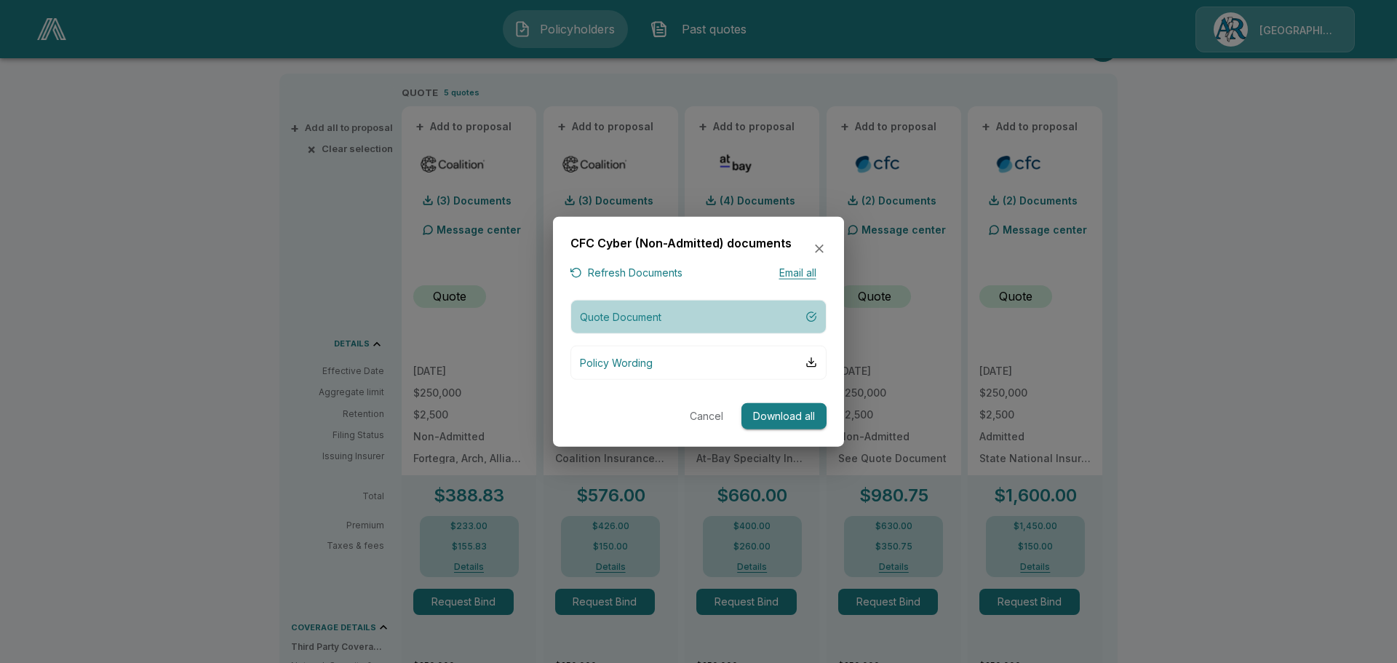
click at [637, 314] on p "Quote Document" at bounding box center [621, 316] width 82 height 15
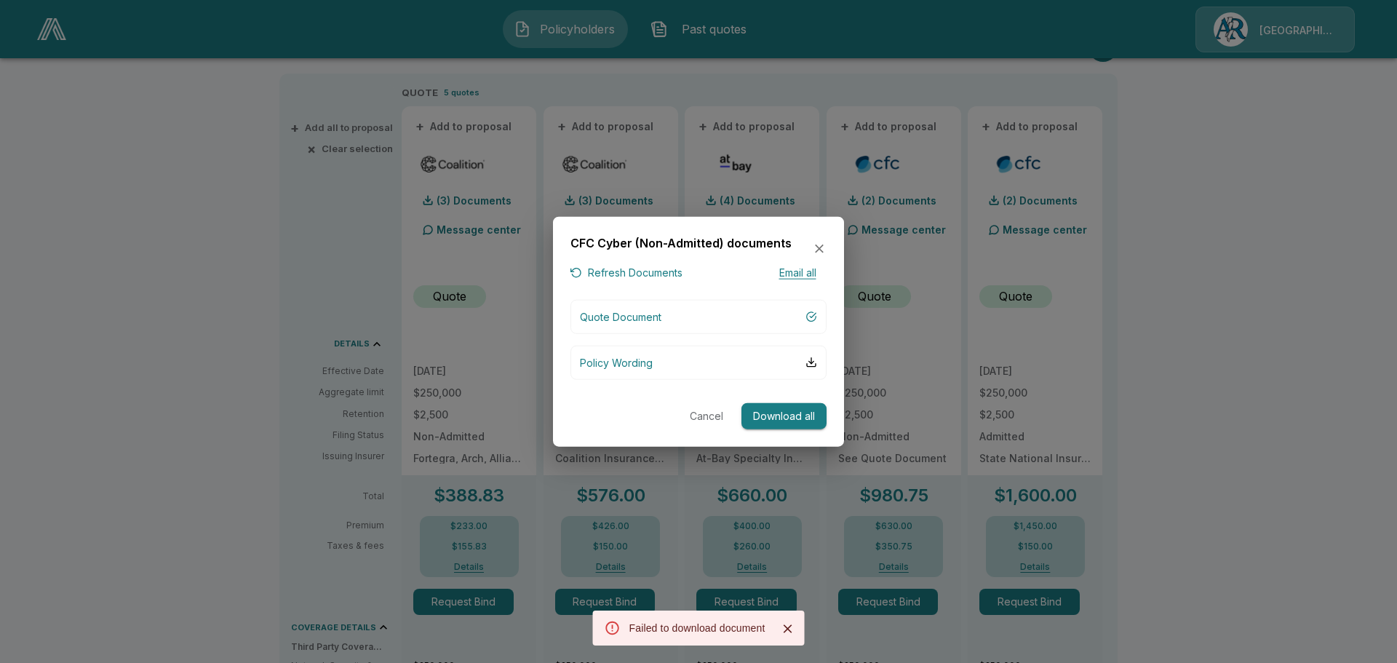
click at [790, 631] on icon "Close" at bounding box center [788, 628] width 9 height 9
click at [817, 245] on icon "button" at bounding box center [819, 249] width 15 height 15
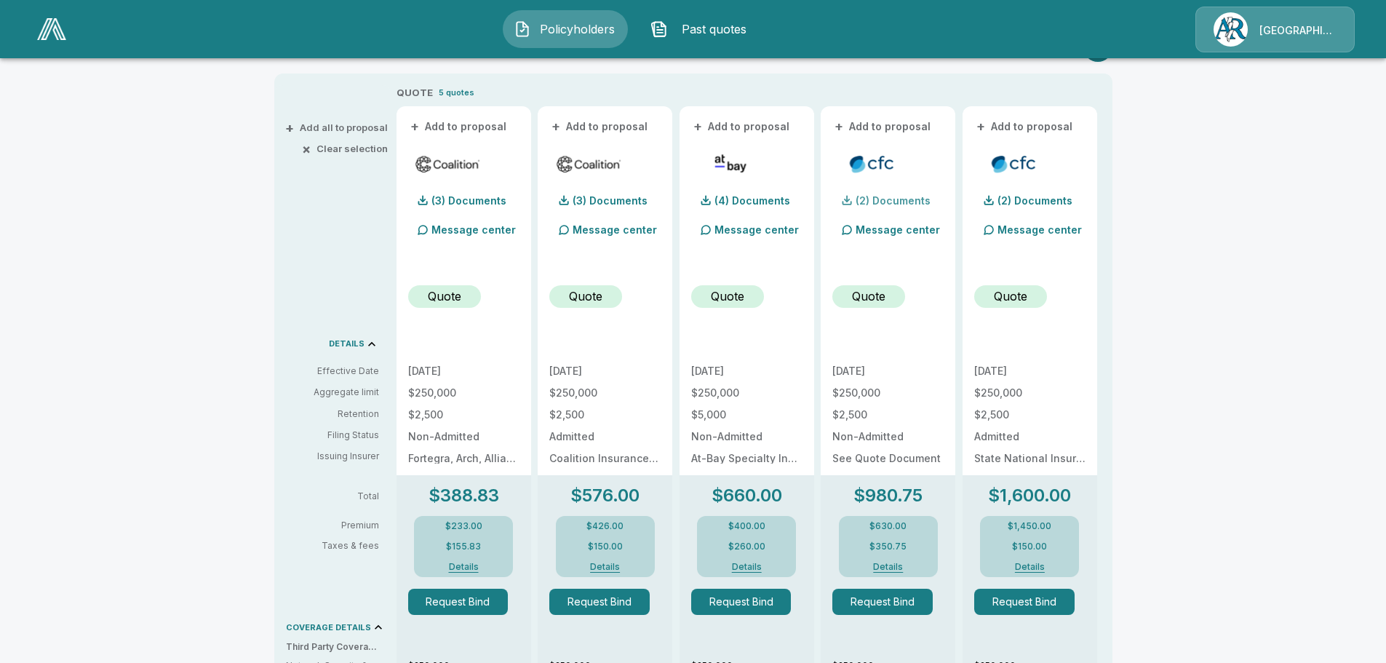
click at [880, 192] on div "(2) Documents" at bounding box center [882, 200] width 98 height 29
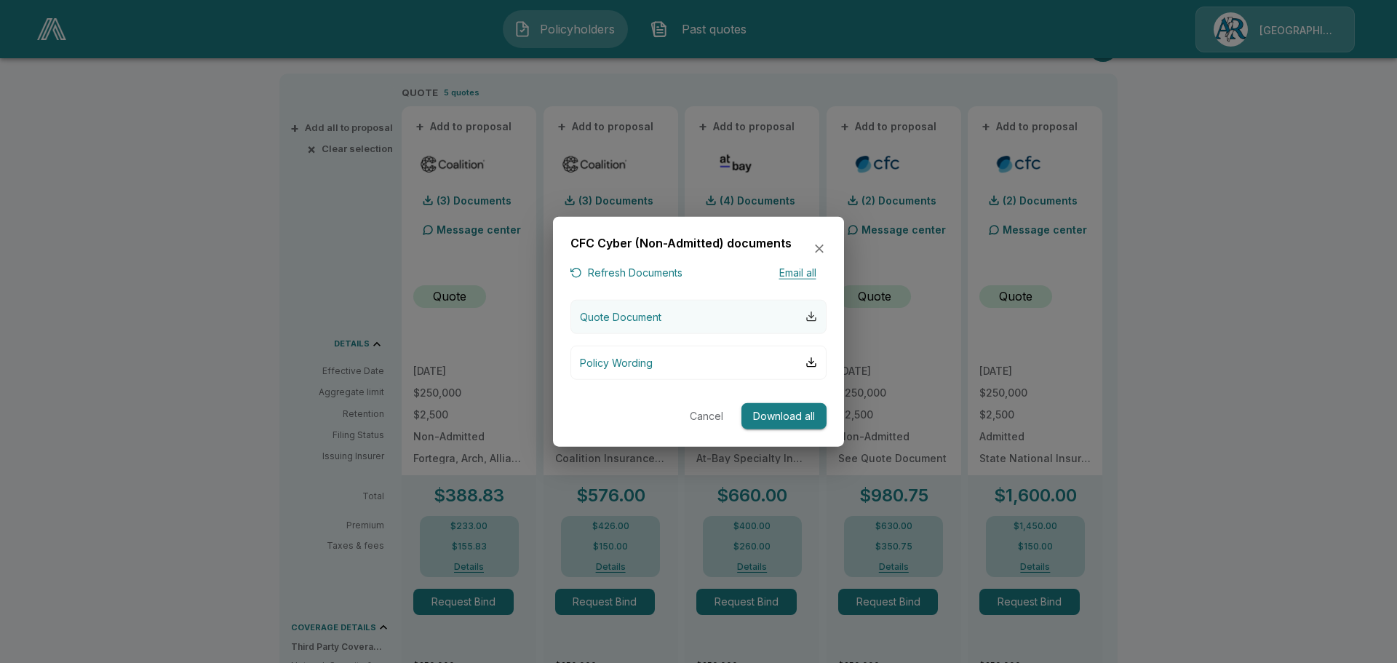
click at [811, 315] on div "button" at bounding box center [812, 317] width 12 height 12
click at [819, 248] on icon "button" at bounding box center [819, 249] width 9 height 9
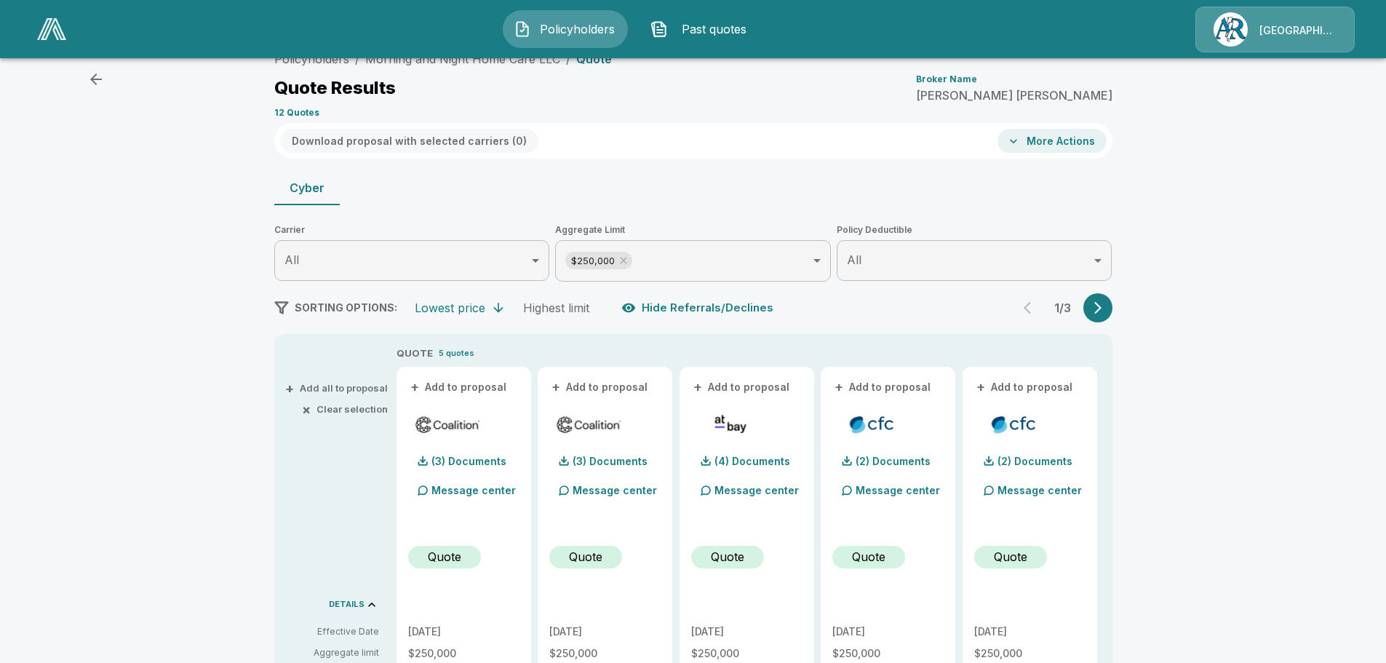
scroll to position [0, 0]
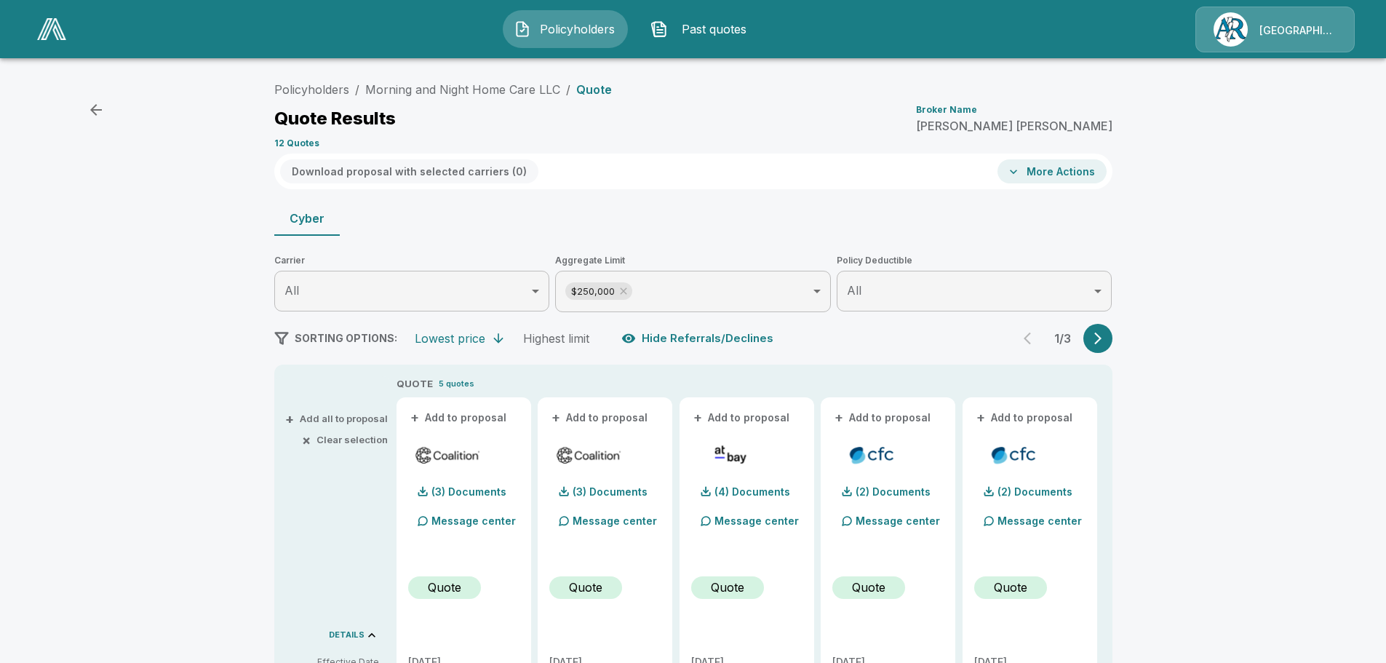
click at [622, 234] on div "Cyber" at bounding box center [693, 218] width 838 height 35
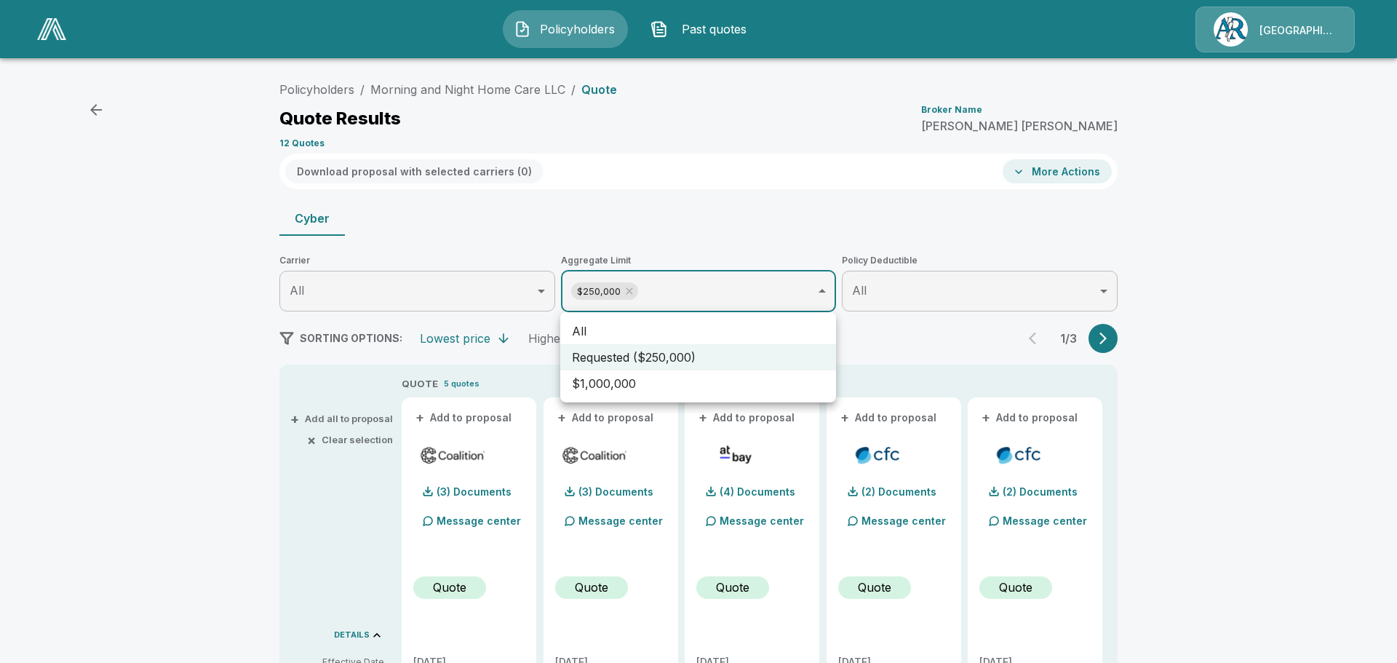
click at [632, 289] on div at bounding box center [698, 331] width 1397 height 663
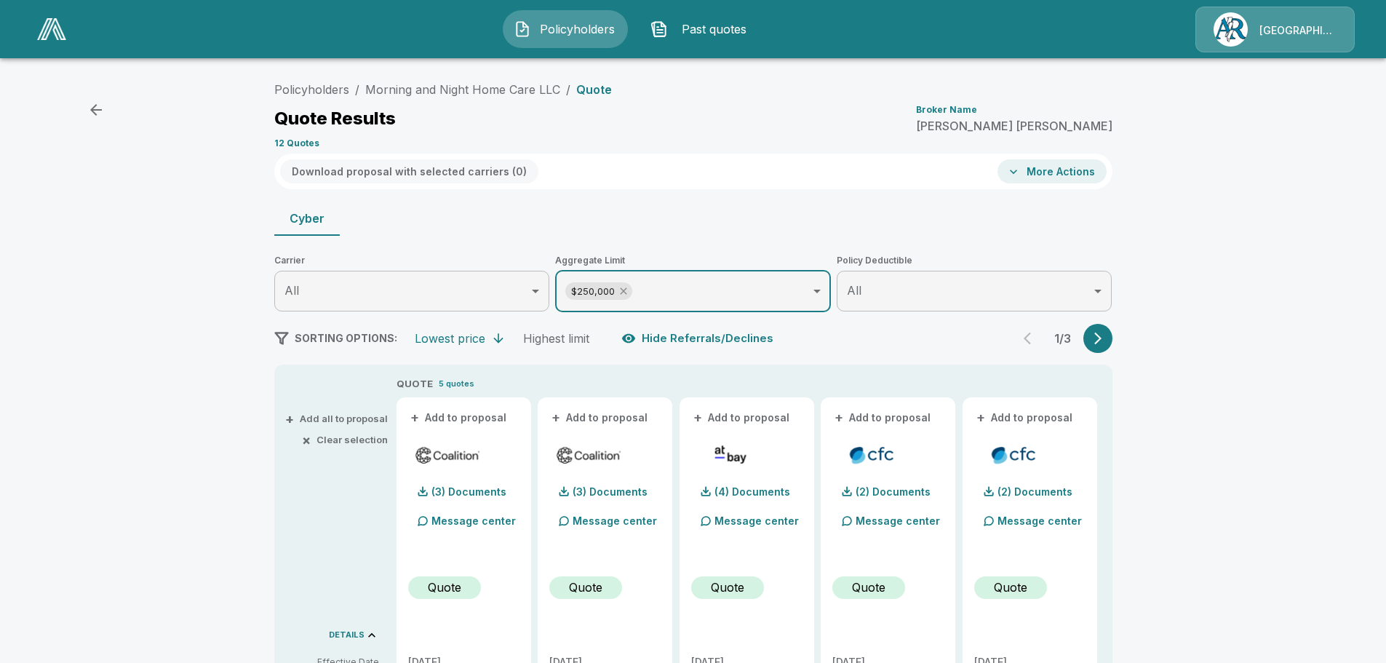
click at [630, 293] on icon at bounding box center [624, 291] width 12 height 12
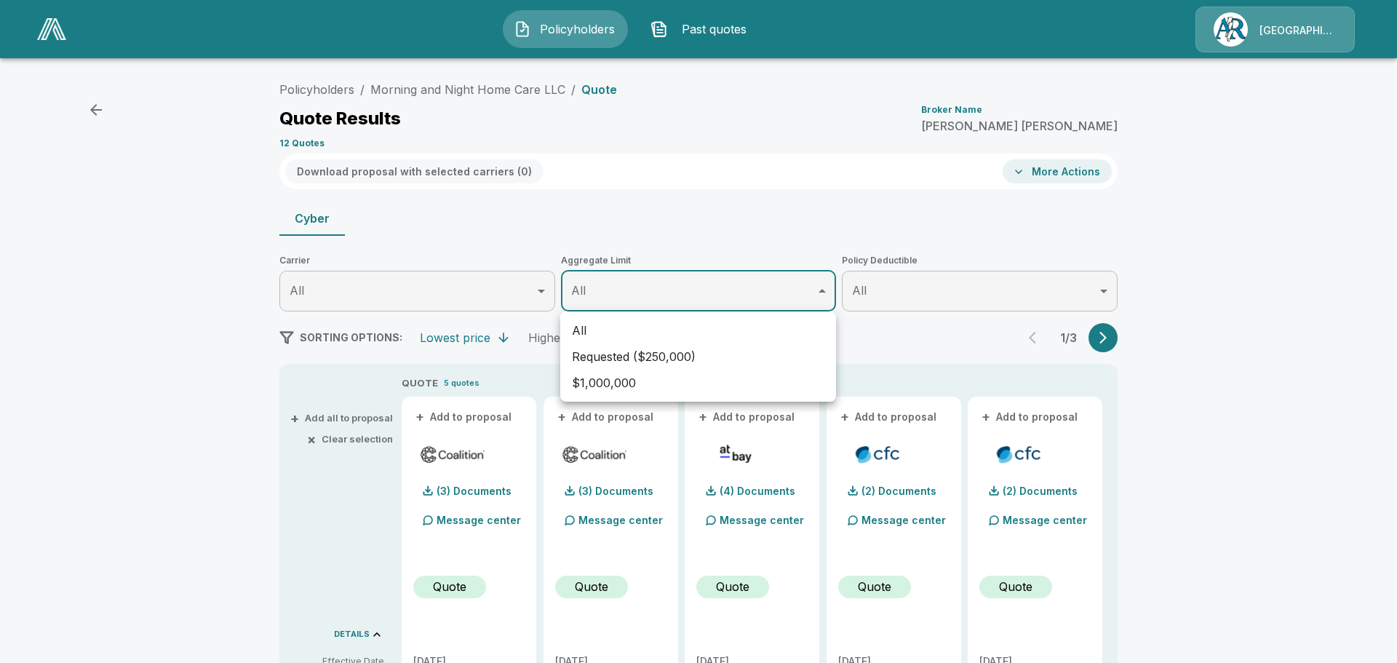
click at [627, 293] on div at bounding box center [698, 331] width 1397 height 663
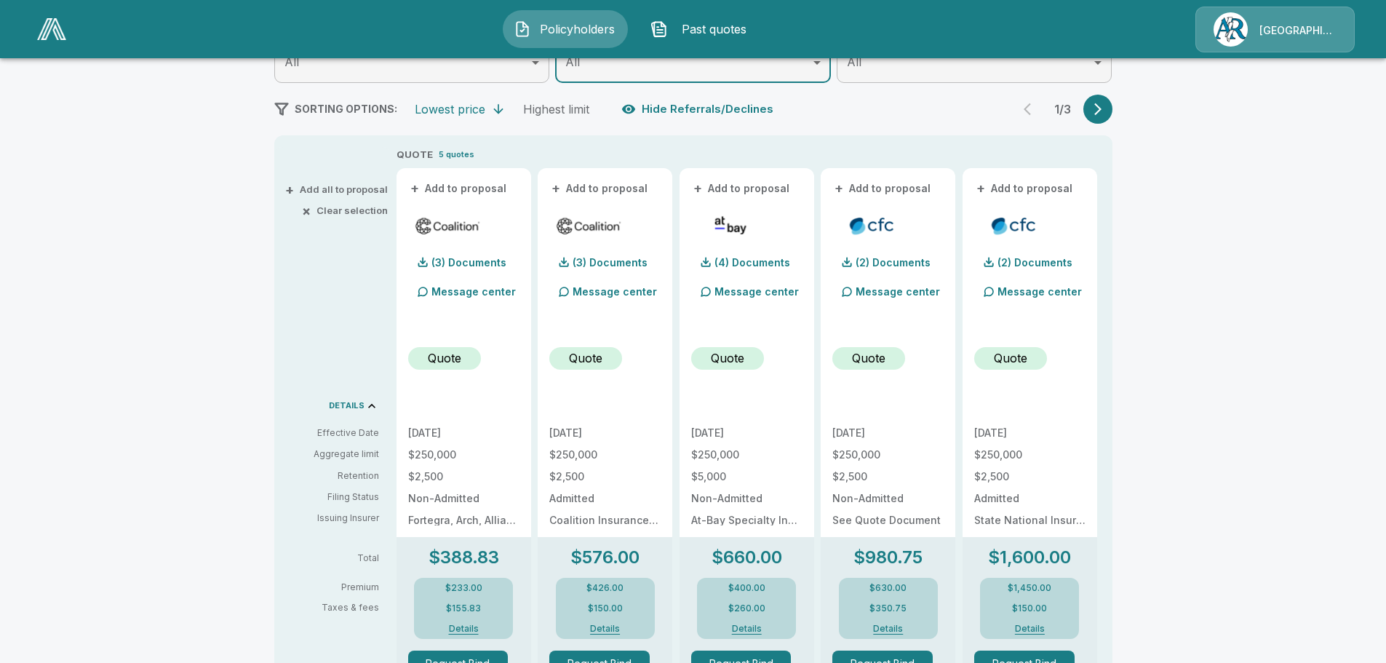
scroll to position [291, 0]
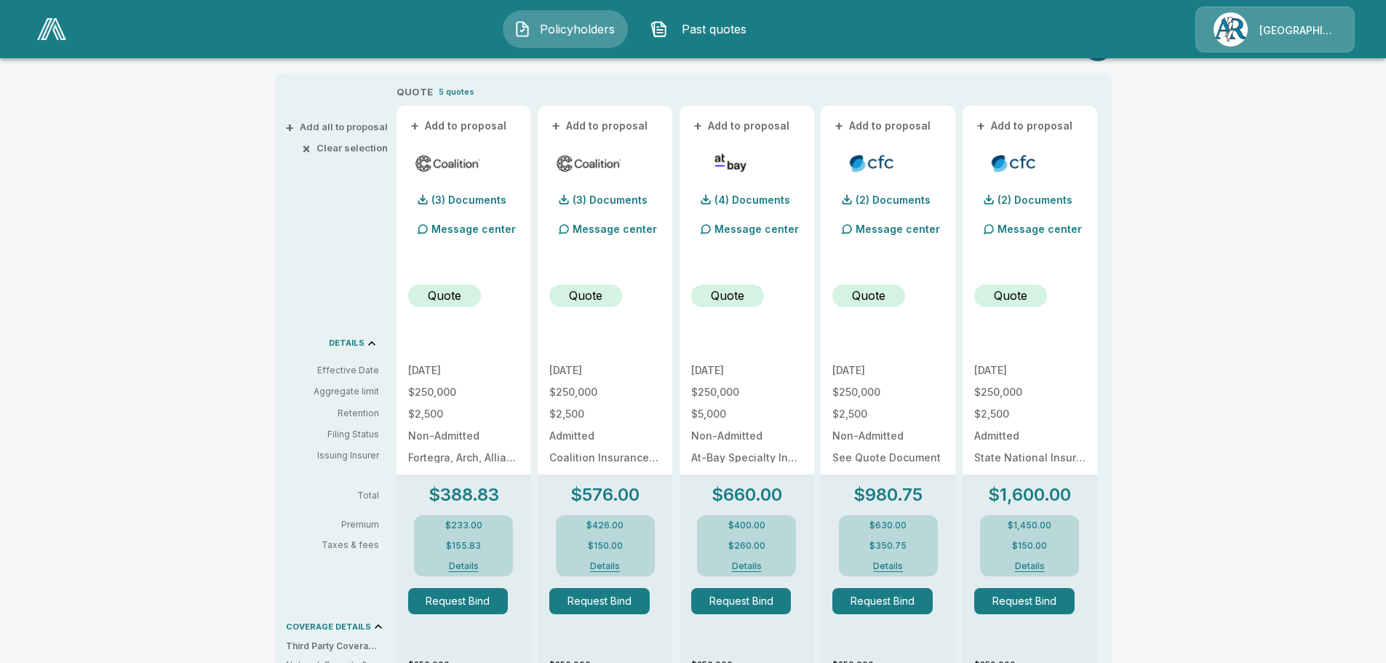
click at [858, 393] on p "$250,000" at bounding box center [888, 392] width 111 height 10
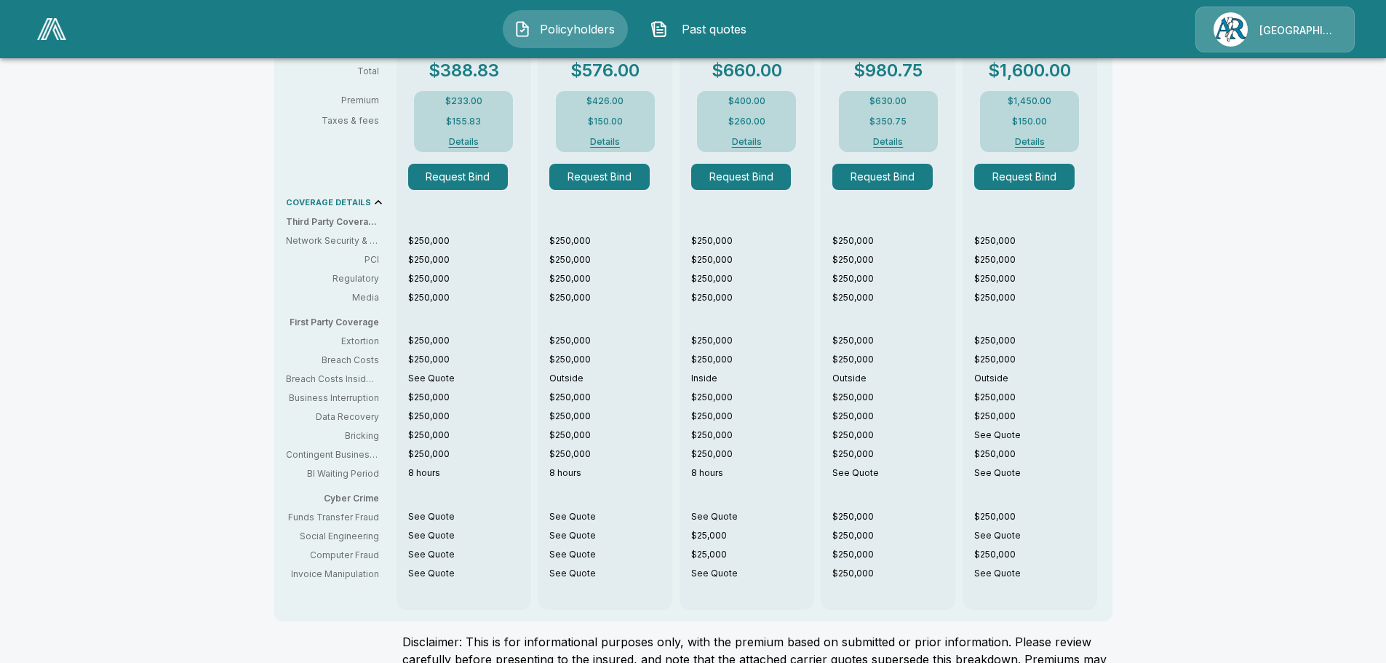
scroll to position [281, 0]
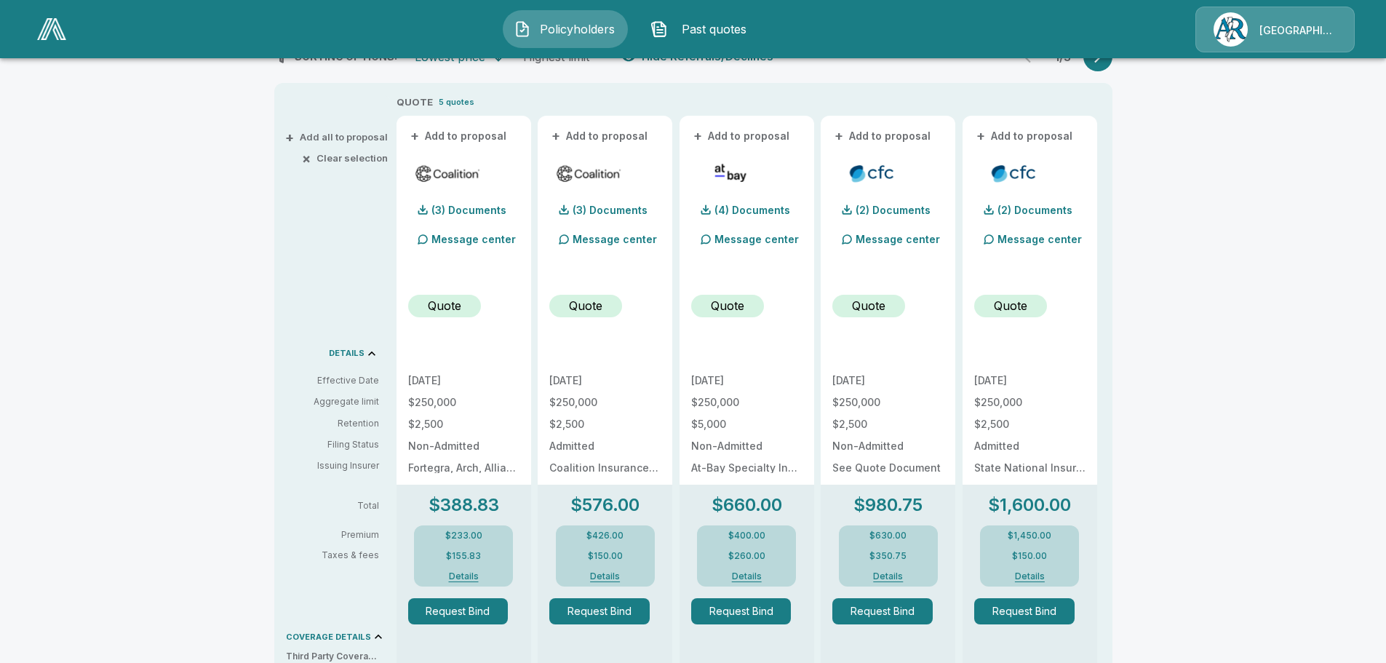
click at [878, 308] on p "Quote" at bounding box center [868, 305] width 33 height 17
click at [853, 213] on div at bounding box center [847, 210] width 12 height 12
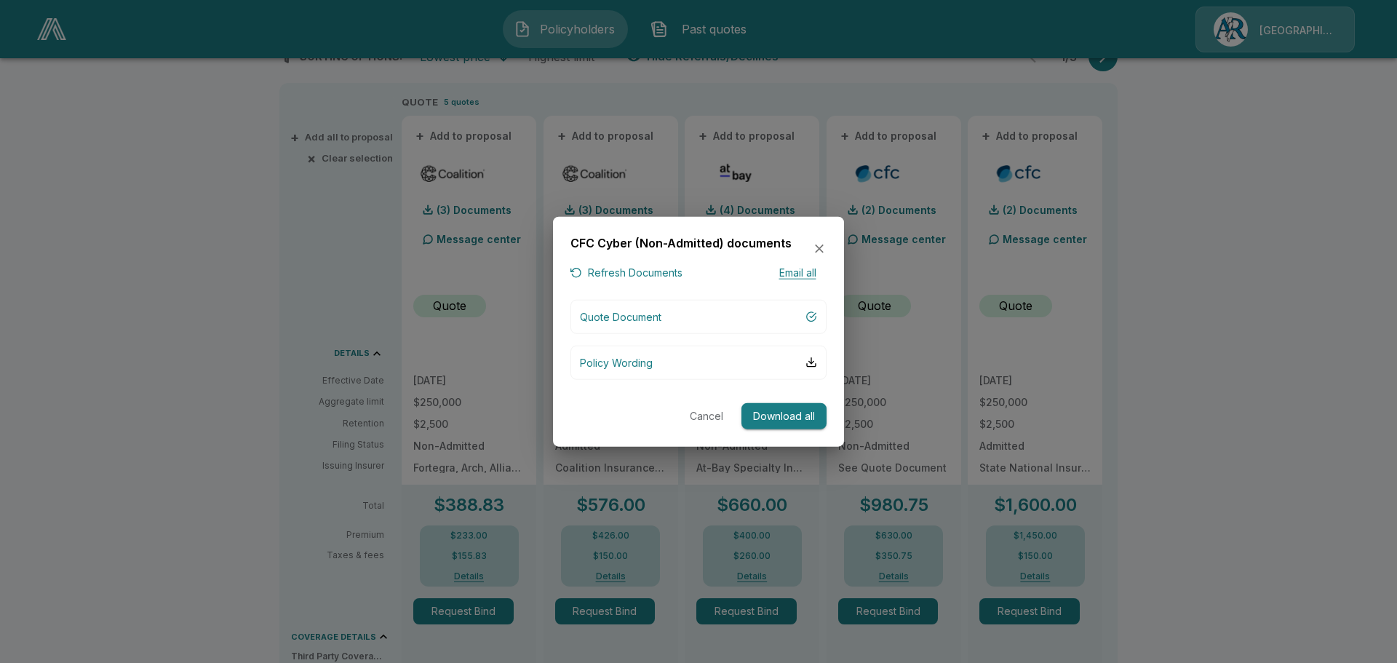
click at [715, 417] on button "Cancel" at bounding box center [706, 415] width 47 height 27
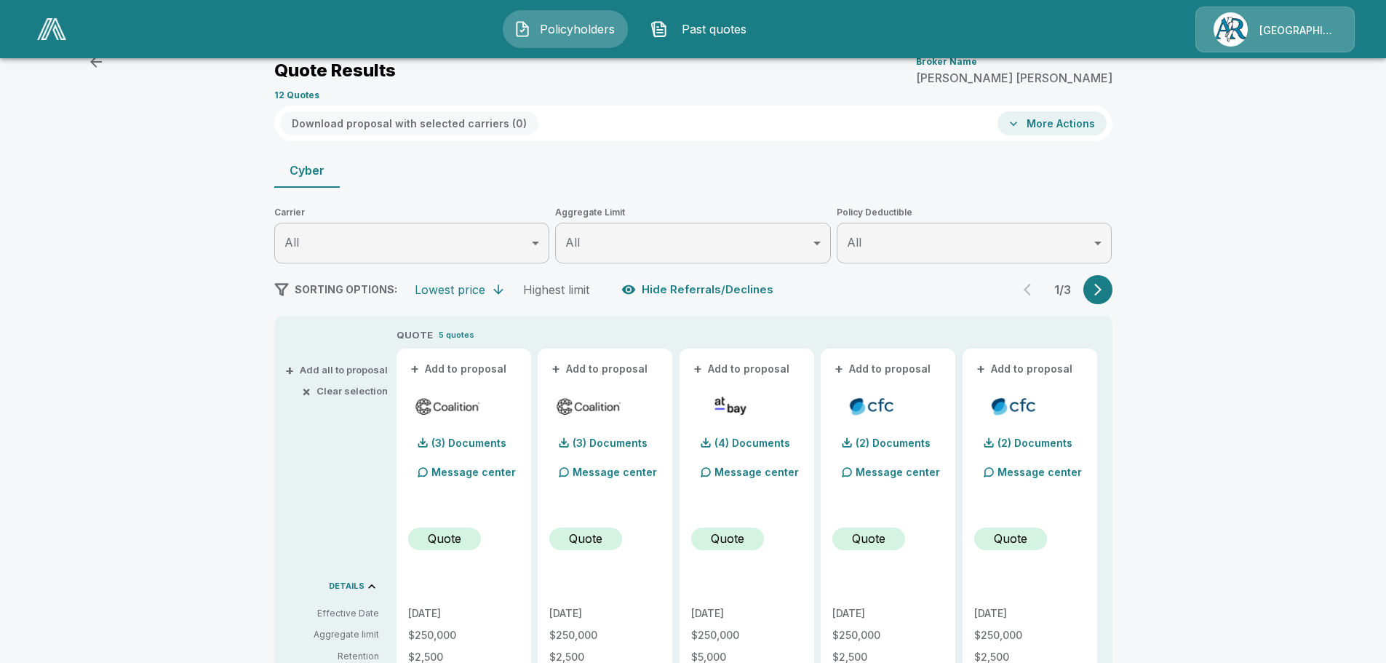
scroll to position [0, 0]
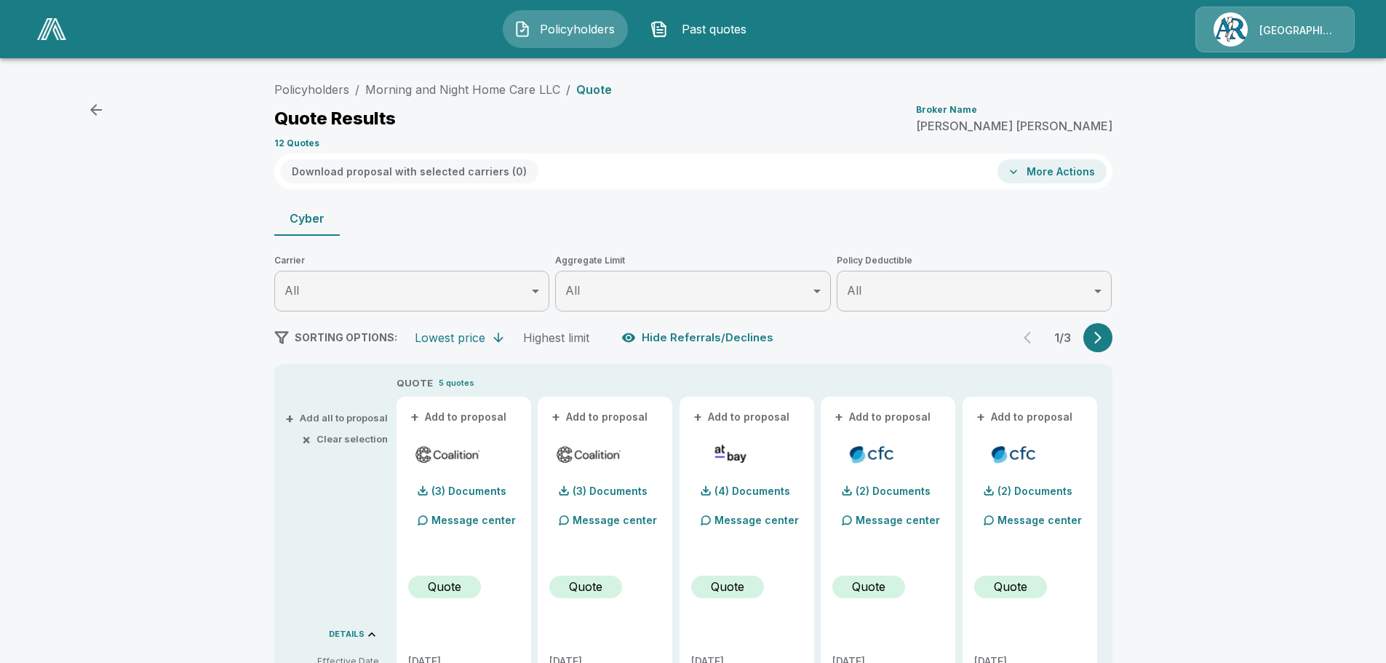
click at [1033, 173] on button "More Actions" at bounding box center [1052, 171] width 109 height 24
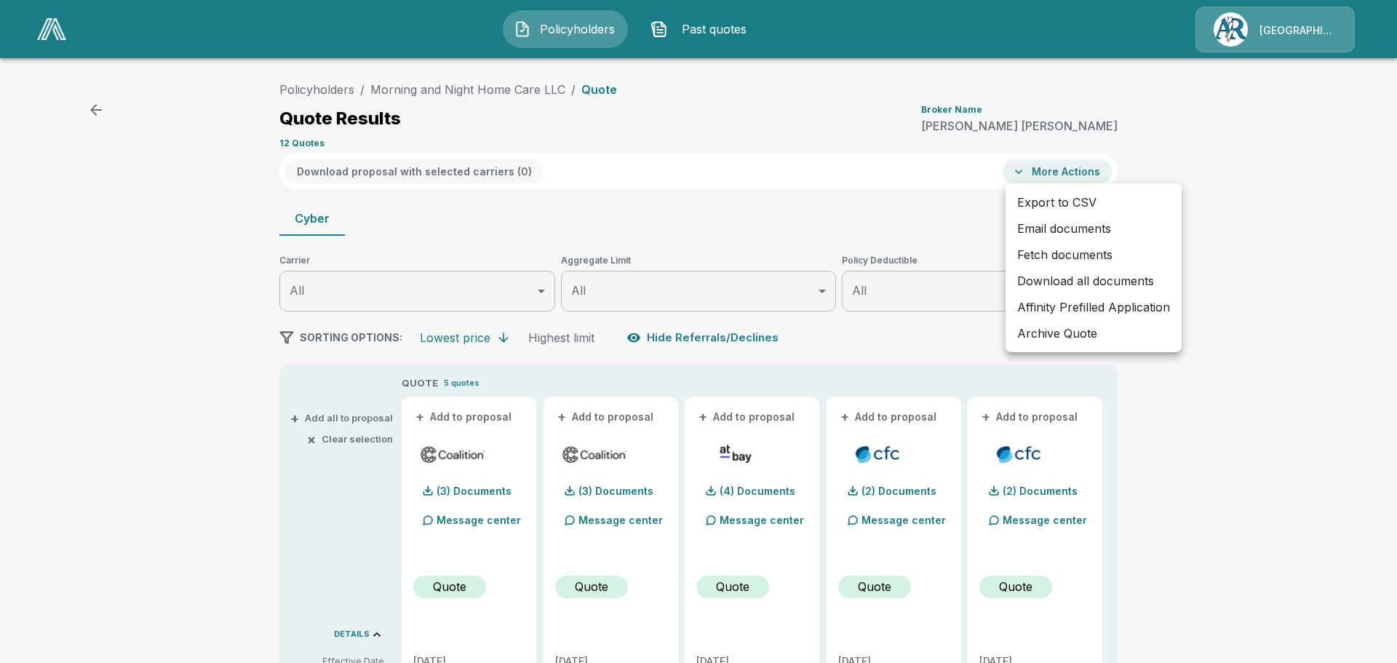
drag, startPoint x: 859, startPoint y: 220, endPoint x: 666, endPoint y: 231, distance: 193.2
click at [858, 220] on div at bounding box center [698, 331] width 1397 height 663
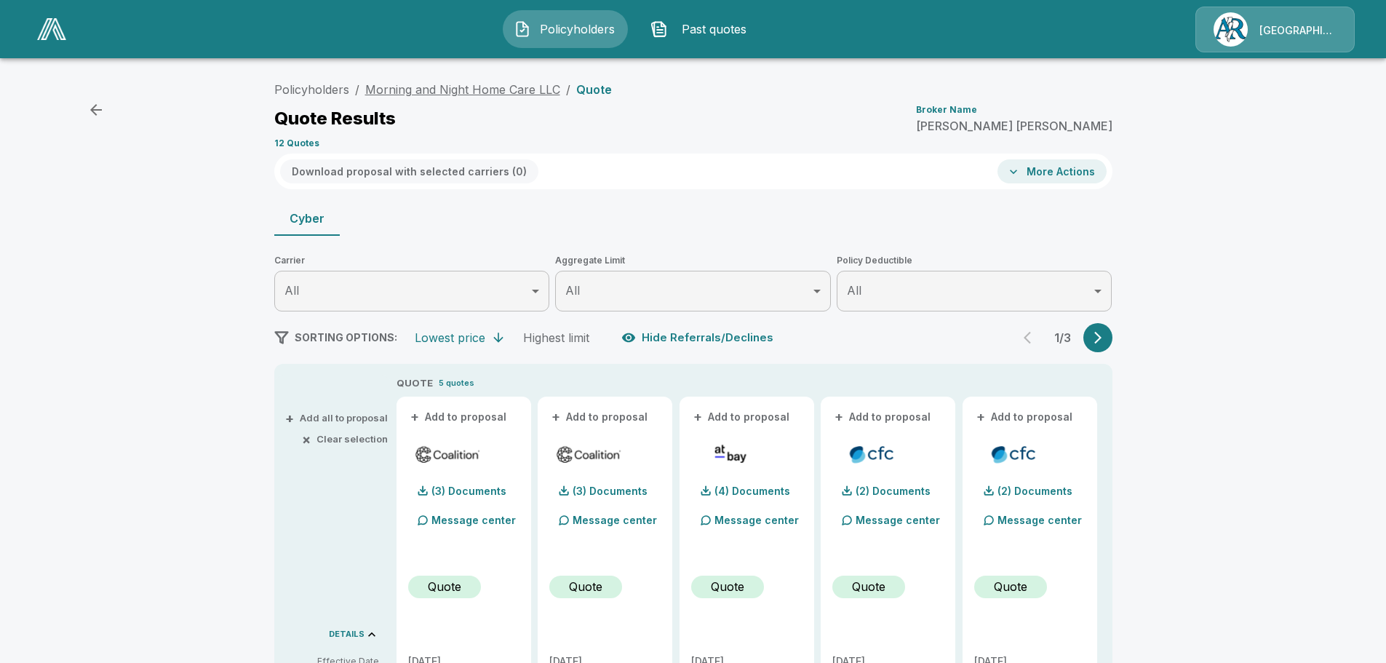
click at [529, 88] on link "Morning and Night Home Care LLC" at bounding box center [462, 89] width 195 height 15
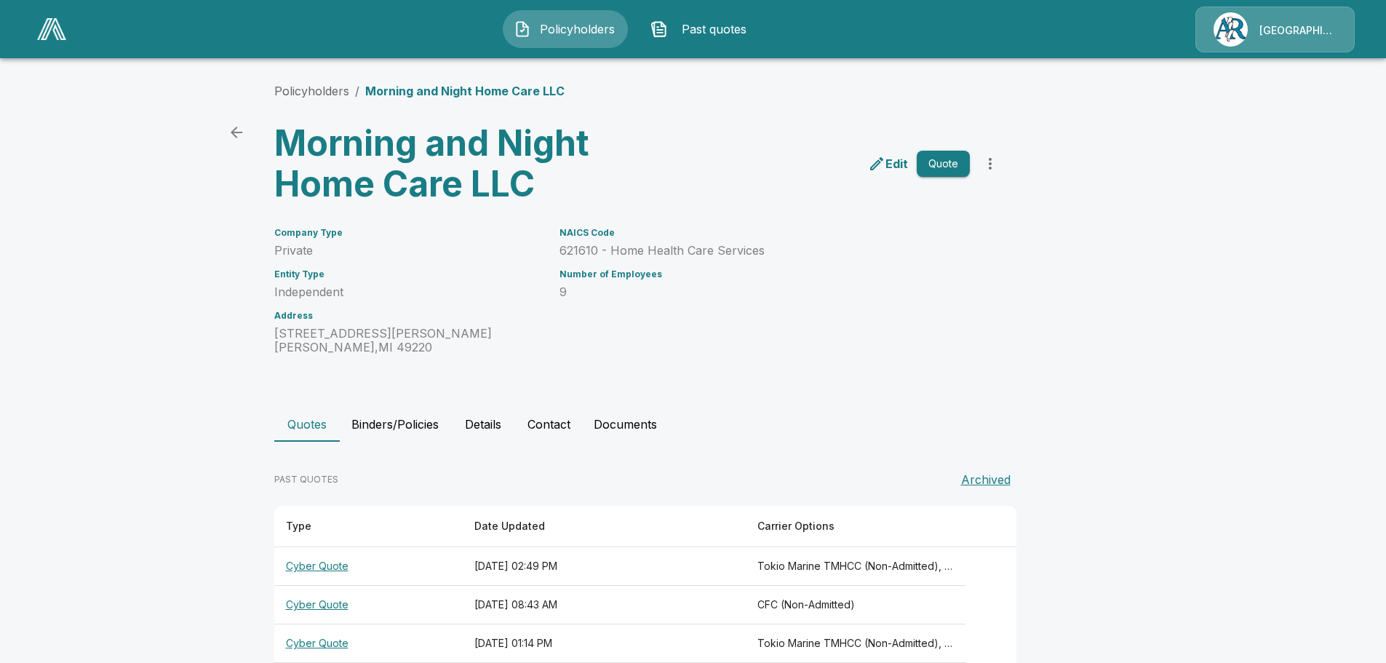
click at [901, 162] on p "Edit" at bounding box center [897, 163] width 23 height 17
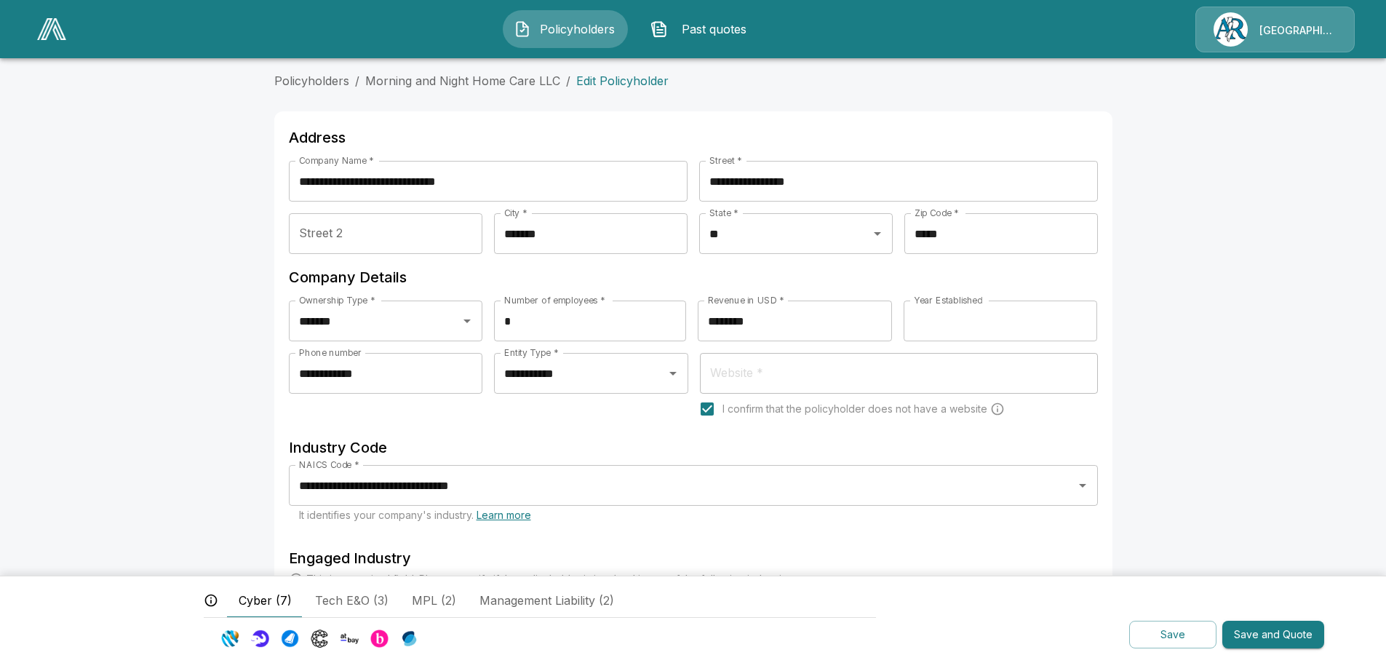
click at [864, 327] on input "********" at bounding box center [795, 321] width 194 height 41
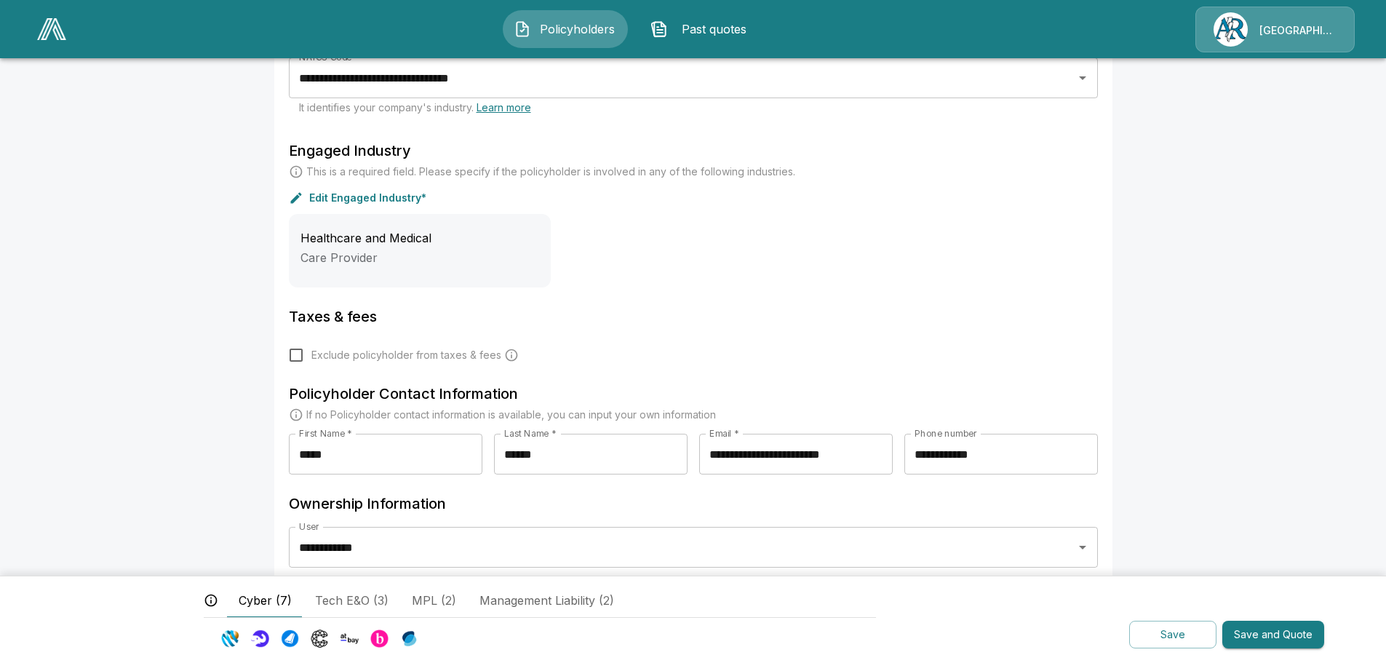
scroll to position [439, 0]
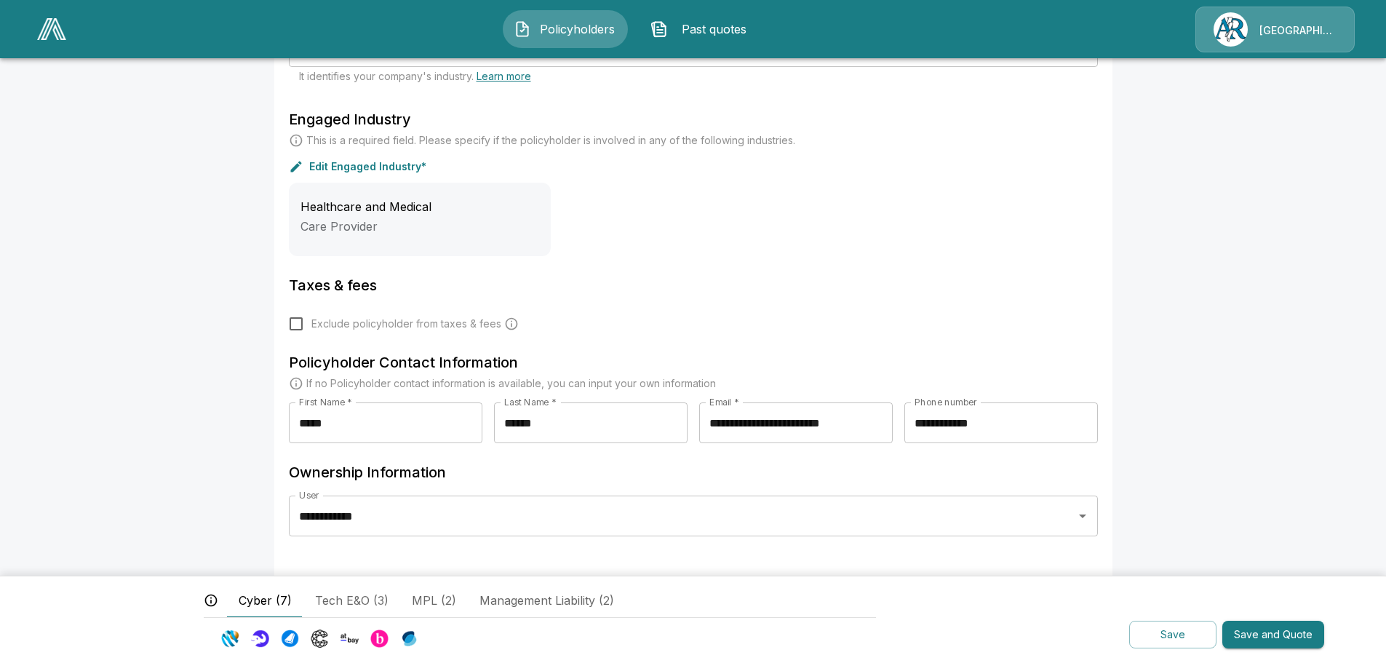
click at [1243, 641] on button "Save and Quote" at bounding box center [1274, 635] width 102 height 28
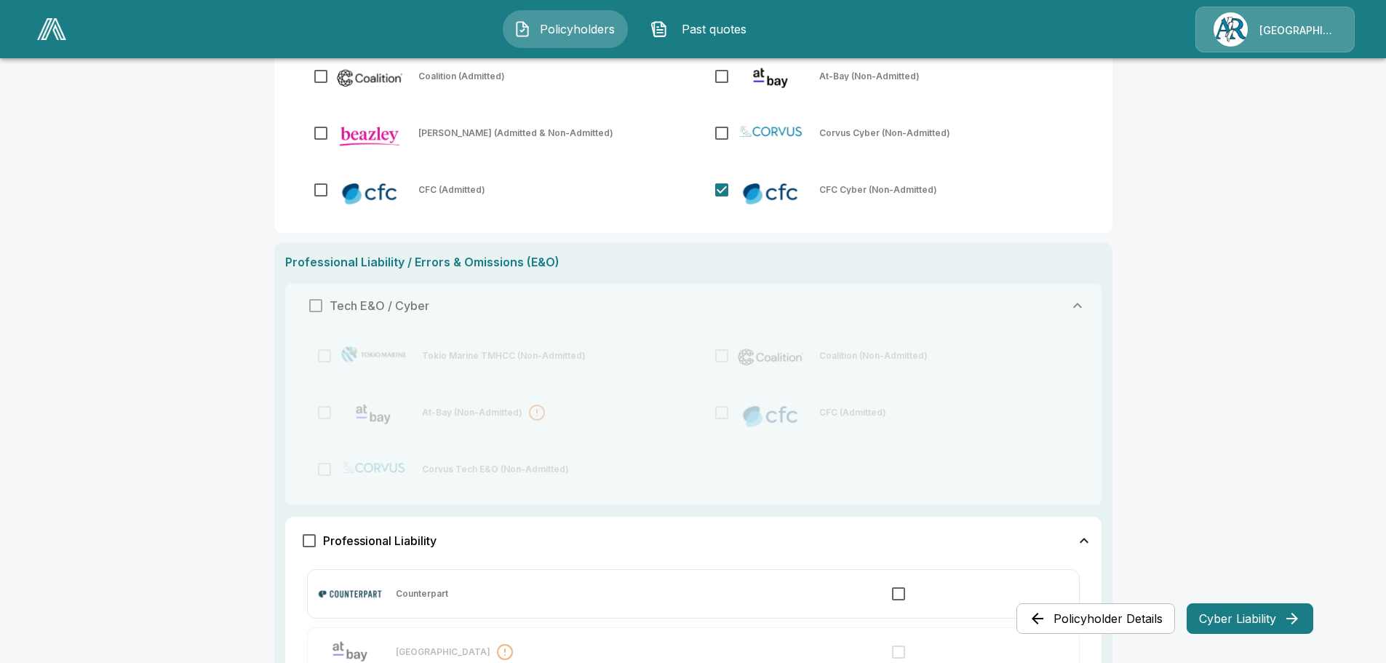
scroll to position [364, 0]
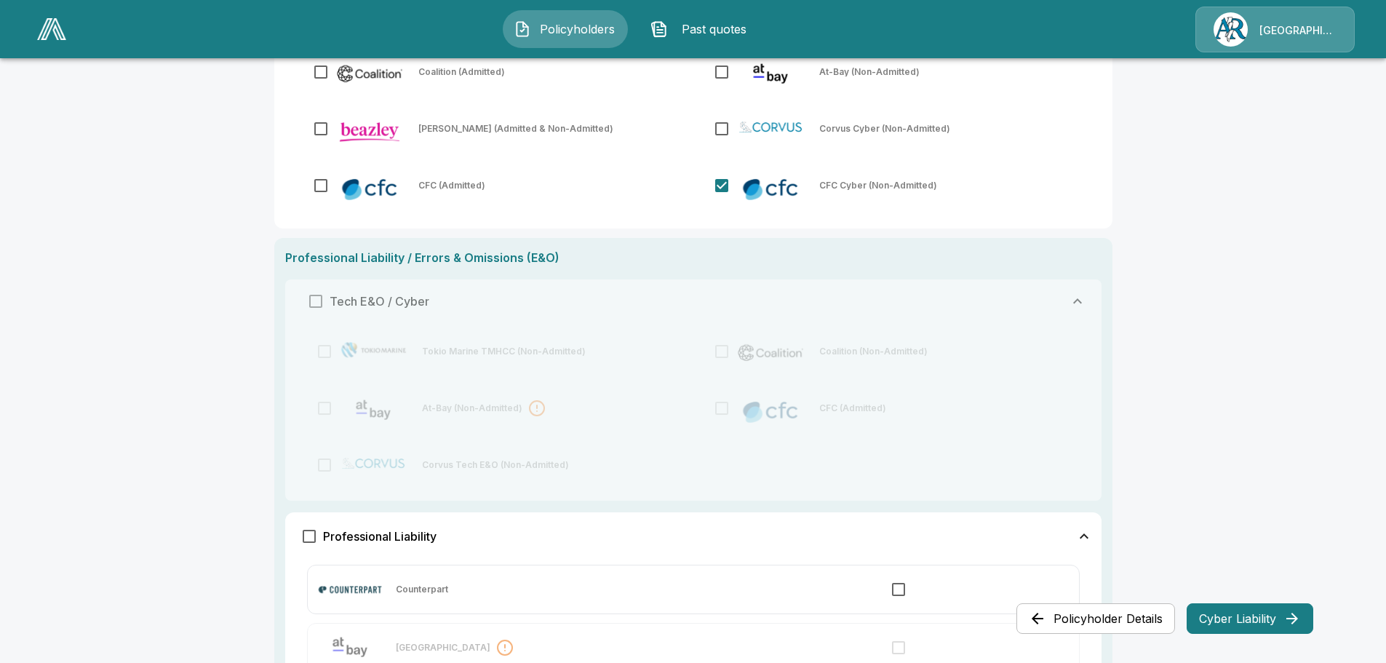
drag, startPoint x: 1236, startPoint y: 619, endPoint x: 802, endPoint y: 631, distance: 433.9
click at [1235, 618] on button "Cyber Liability" at bounding box center [1250, 618] width 127 height 31
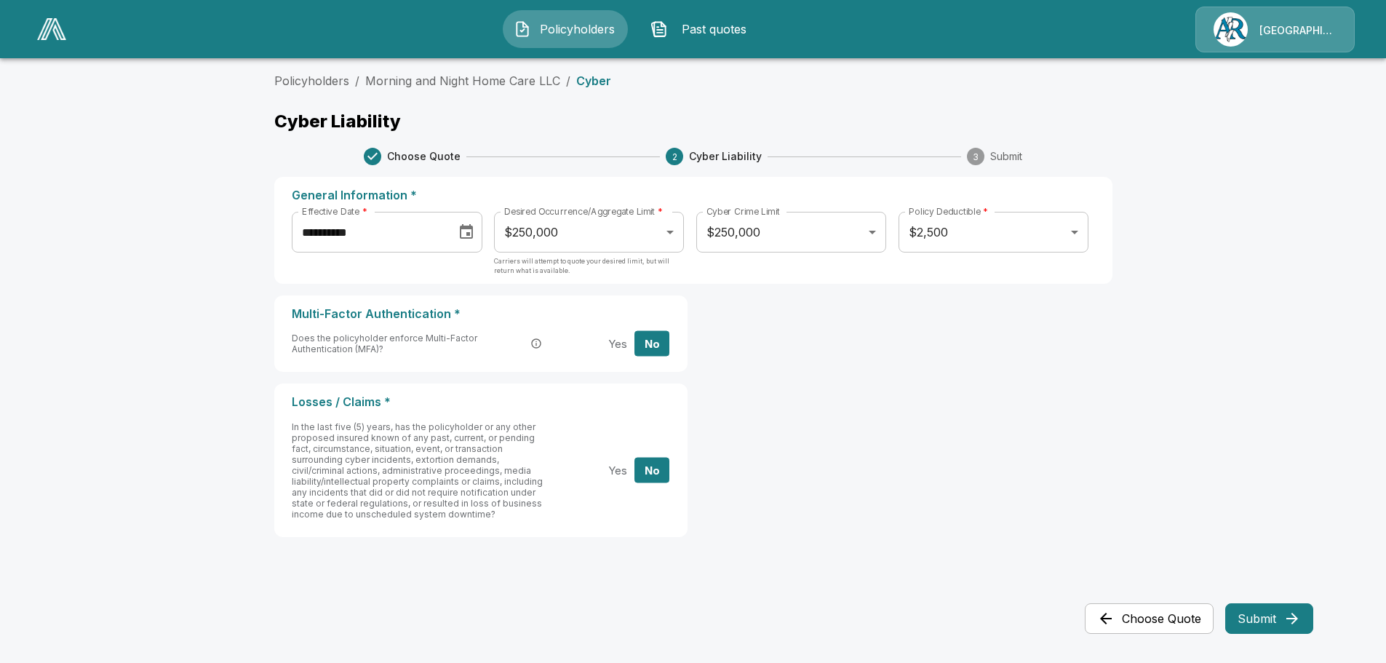
scroll to position [0, 0]
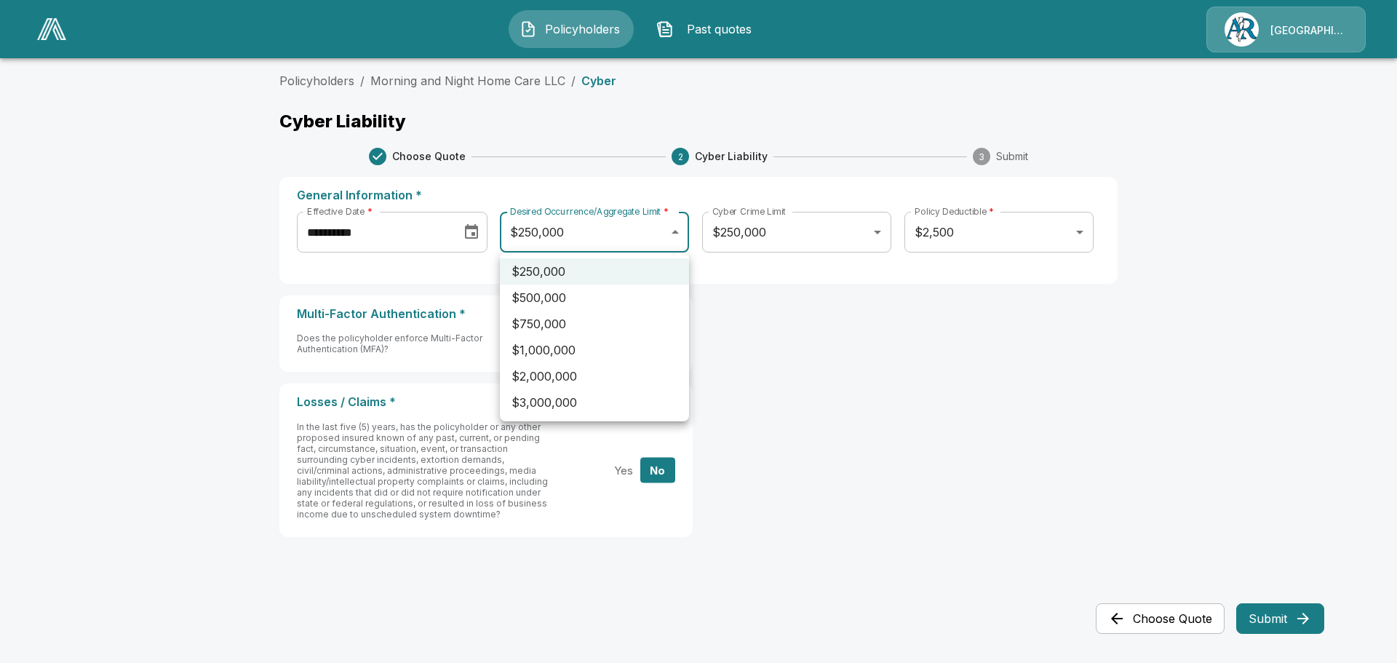
click at [675, 234] on body "**********" at bounding box center [698, 303] width 1397 height 607
click at [553, 296] on li "$500,000" at bounding box center [594, 298] width 189 height 26
type input "******"
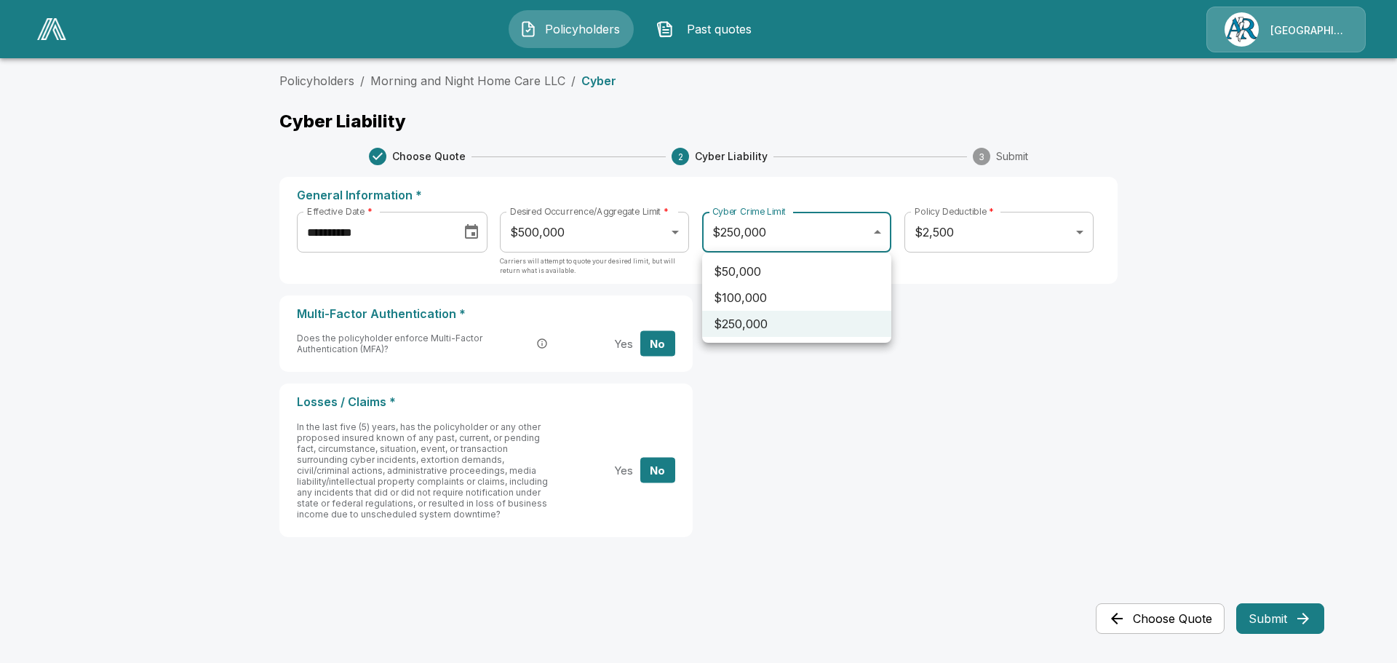
click at [879, 235] on body "**********" at bounding box center [698, 303] width 1397 height 607
click at [879, 235] on div at bounding box center [698, 331] width 1397 height 663
click at [879, 235] on body "**********" at bounding box center [698, 303] width 1397 height 607
click at [879, 235] on div at bounding box center [698, 331] width 1397 height 663
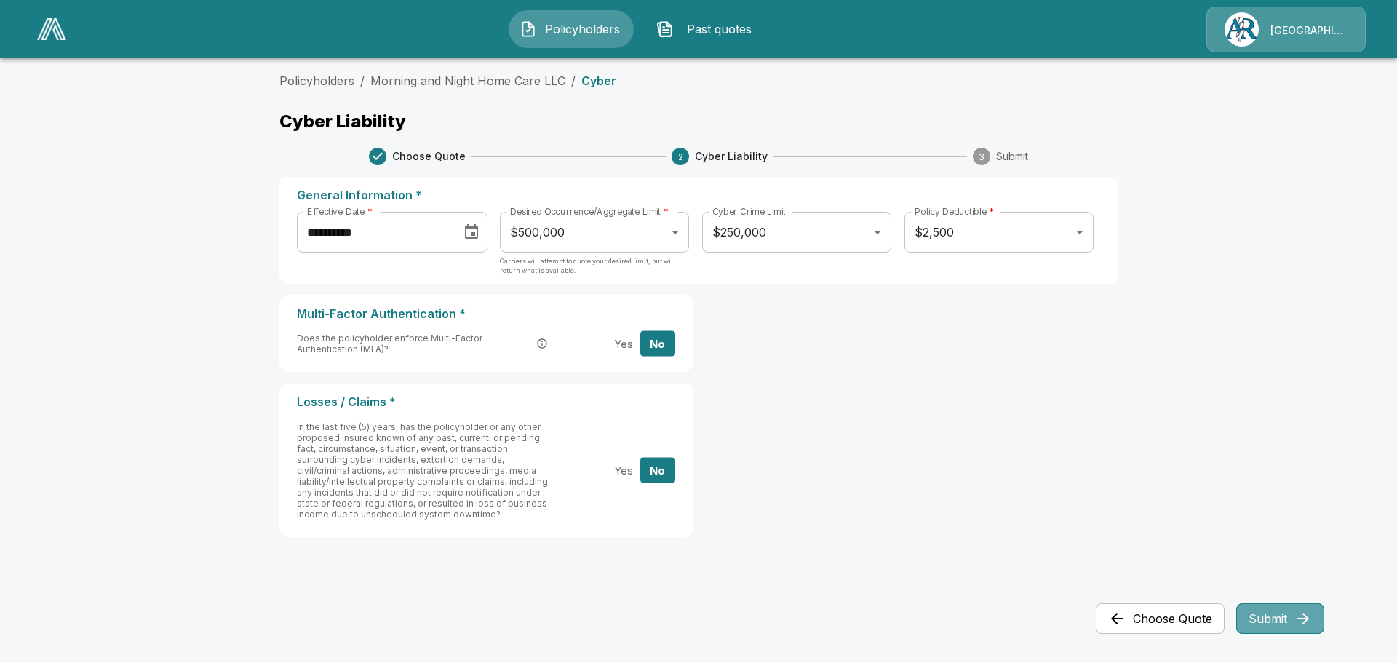
click at [1264, 607] on button "Submit" at bounding box center [1280, 618] width 88 height 31
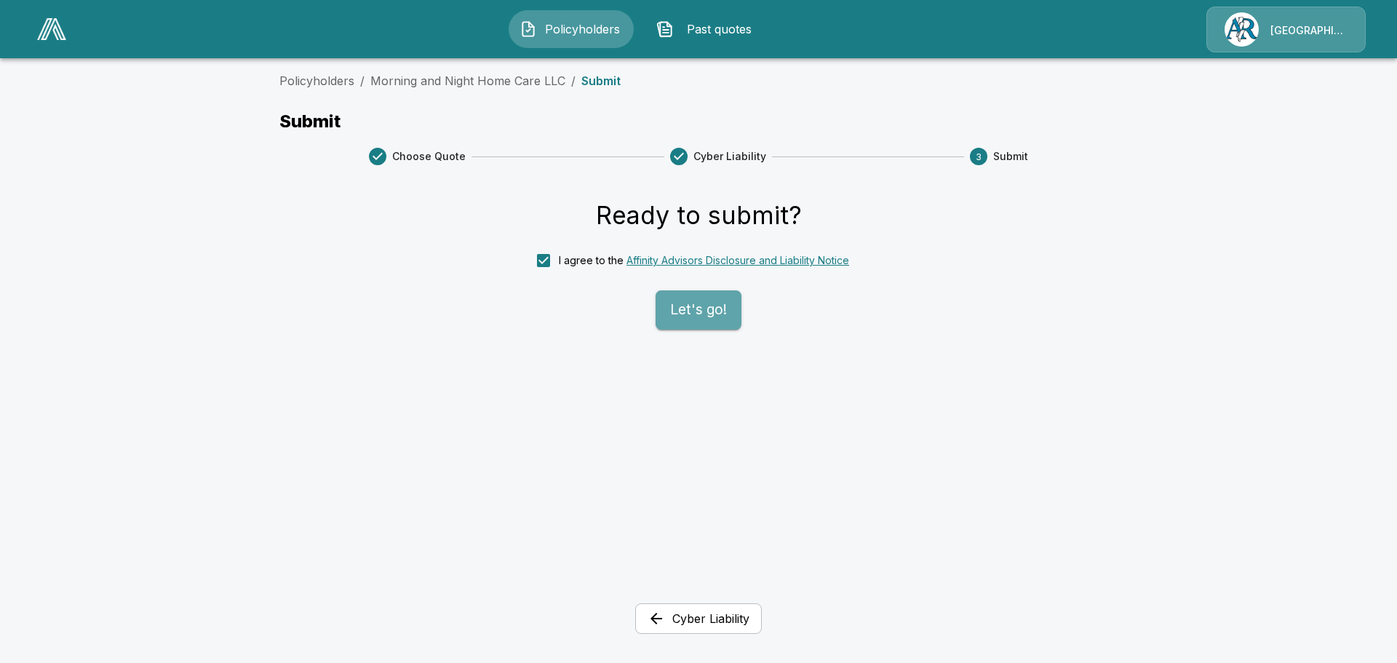
click at [696, 307] on button "Let's go!" at bounding box center [699, 309] width 86 height 39
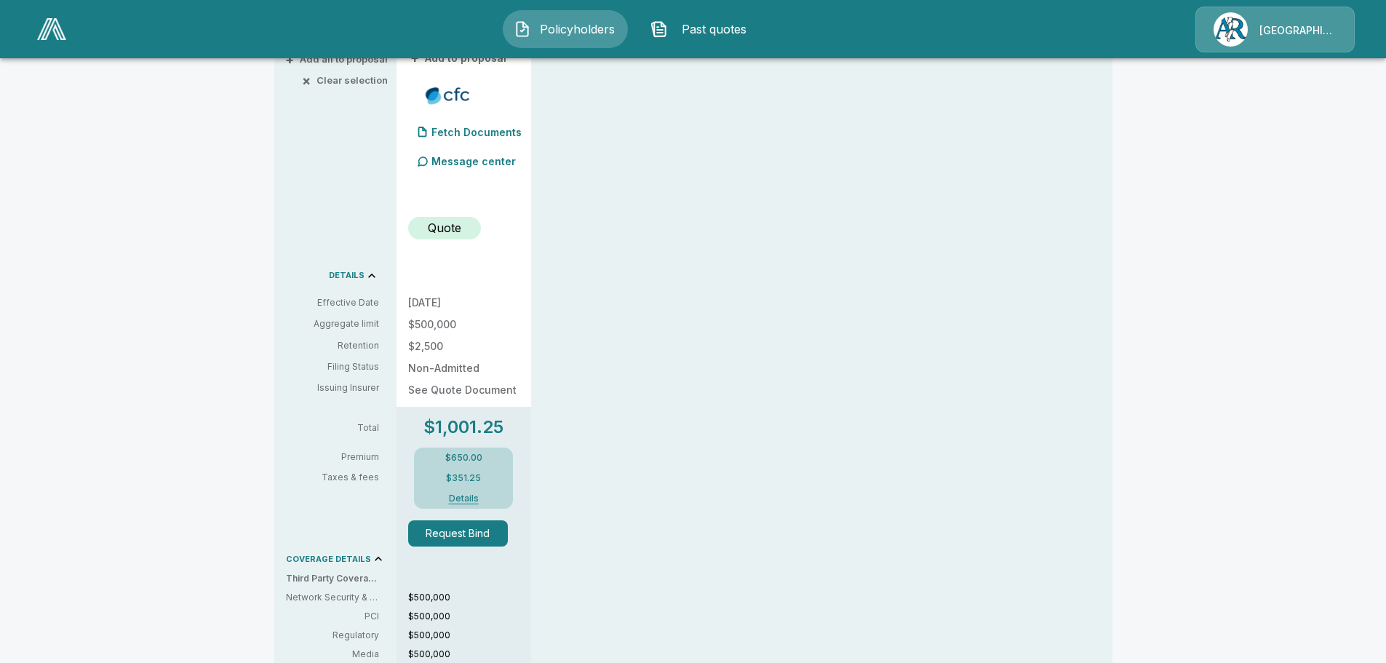
scroll to position [364, 0]
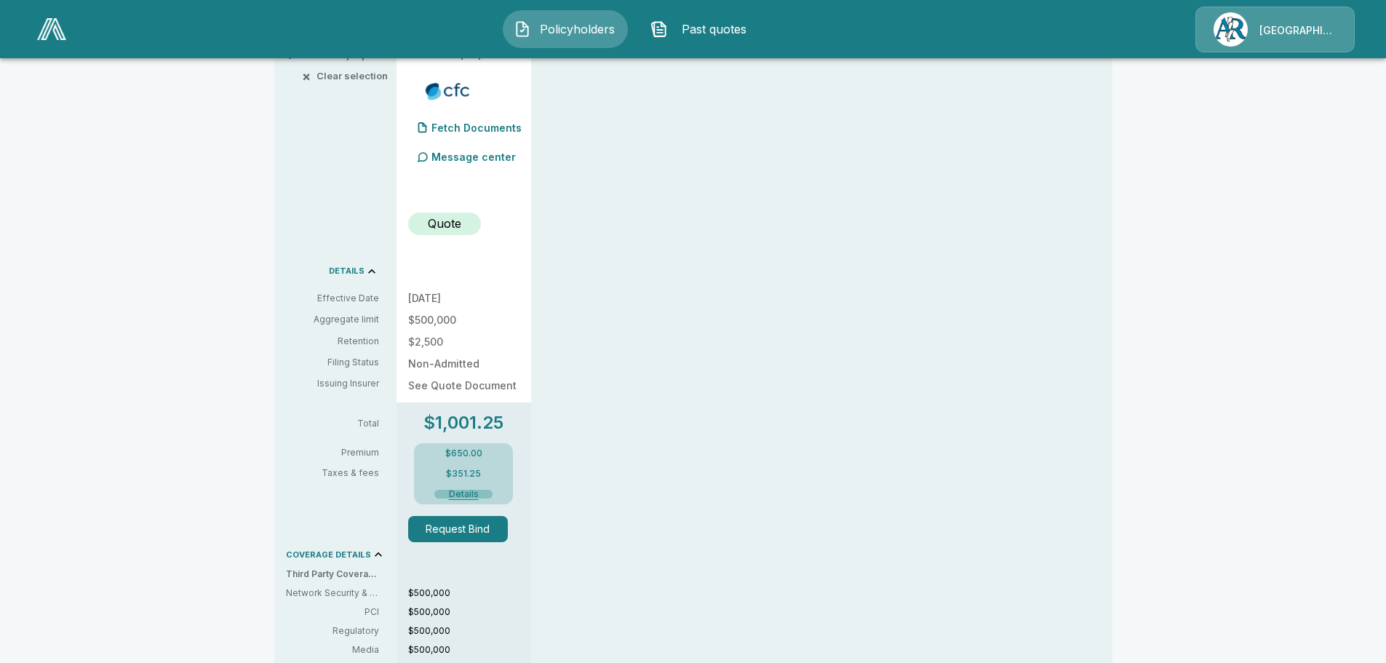
click at [475, 495] on button "Details" at bounding box center [463, 494] width 58 height 9
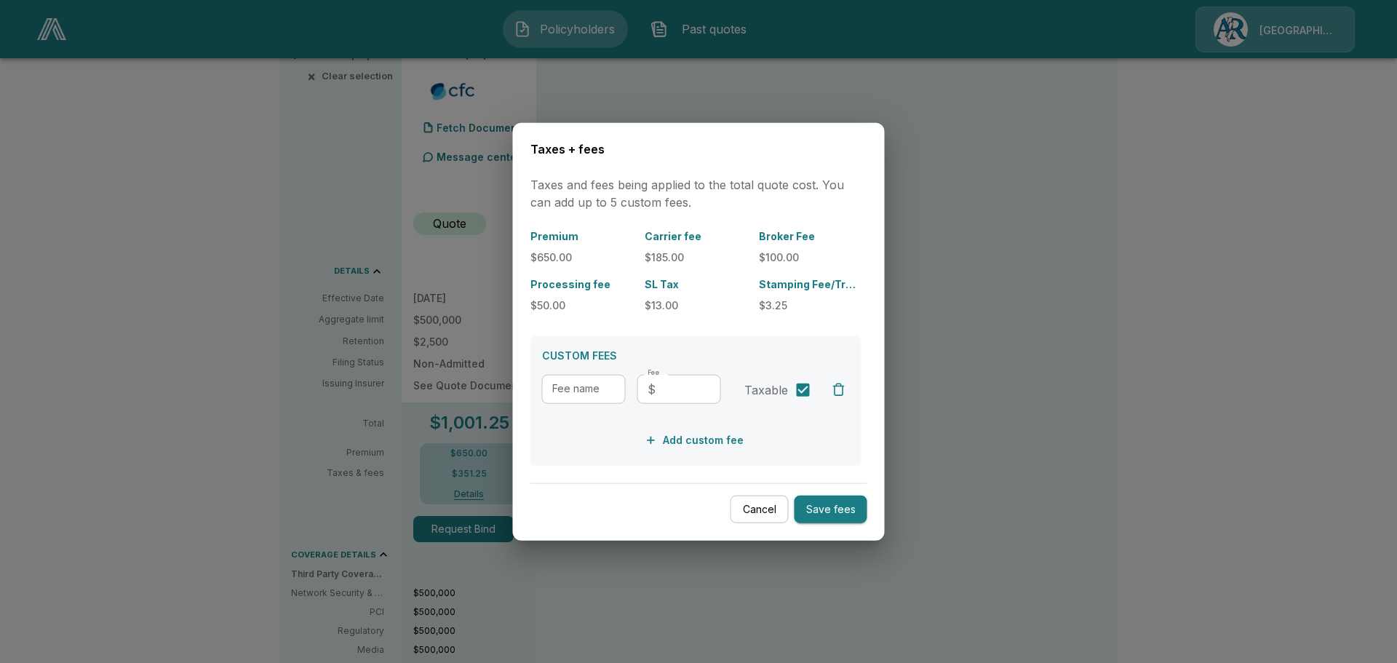
click at [656, 485] on div "Cancel Save fees" at bounding box center [699, 502] width 337 height 41
drag, startPoint x: 769, startPoint y: 511, endPoint x: 761, endPoint y: 503, distance: 11.3
click at [769, 511] on button "Cancel" at bounding box center [760, 509] width 58 height 28
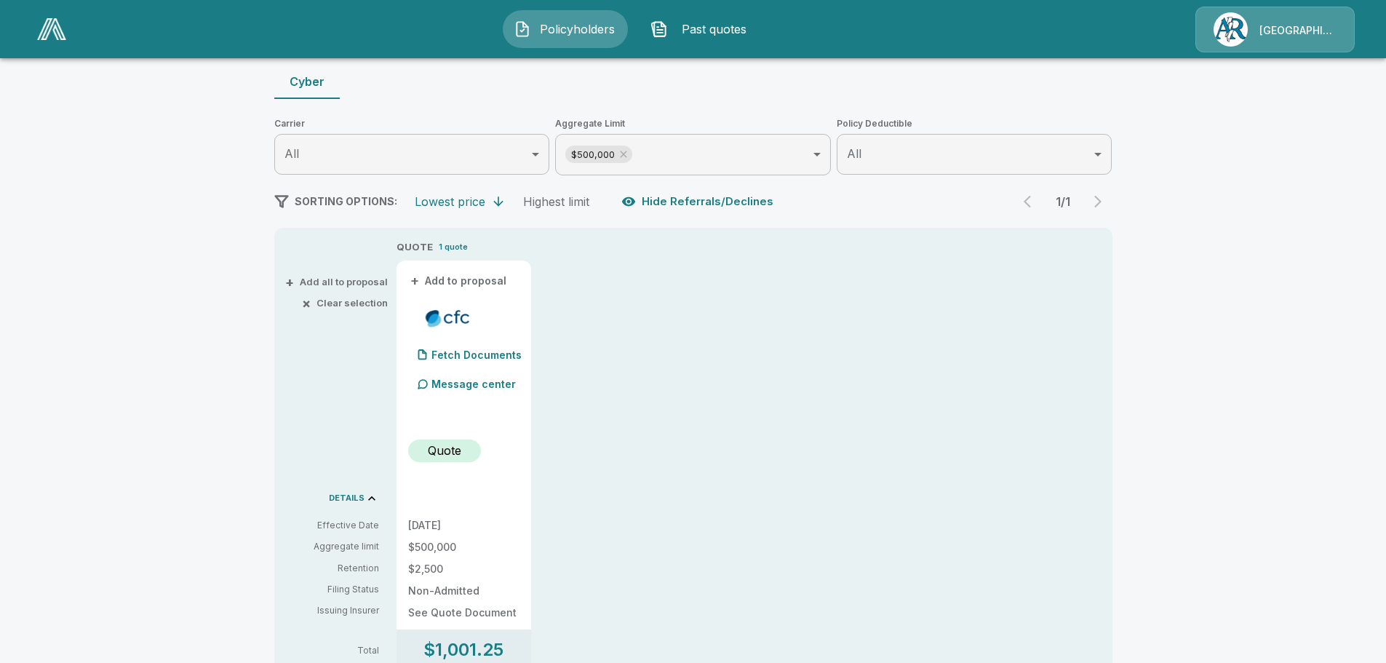
scroll to position [136, 0]
click at [471, 359] on p "Fetch Documents" at bounding box center [477, 356] width 90 height 10
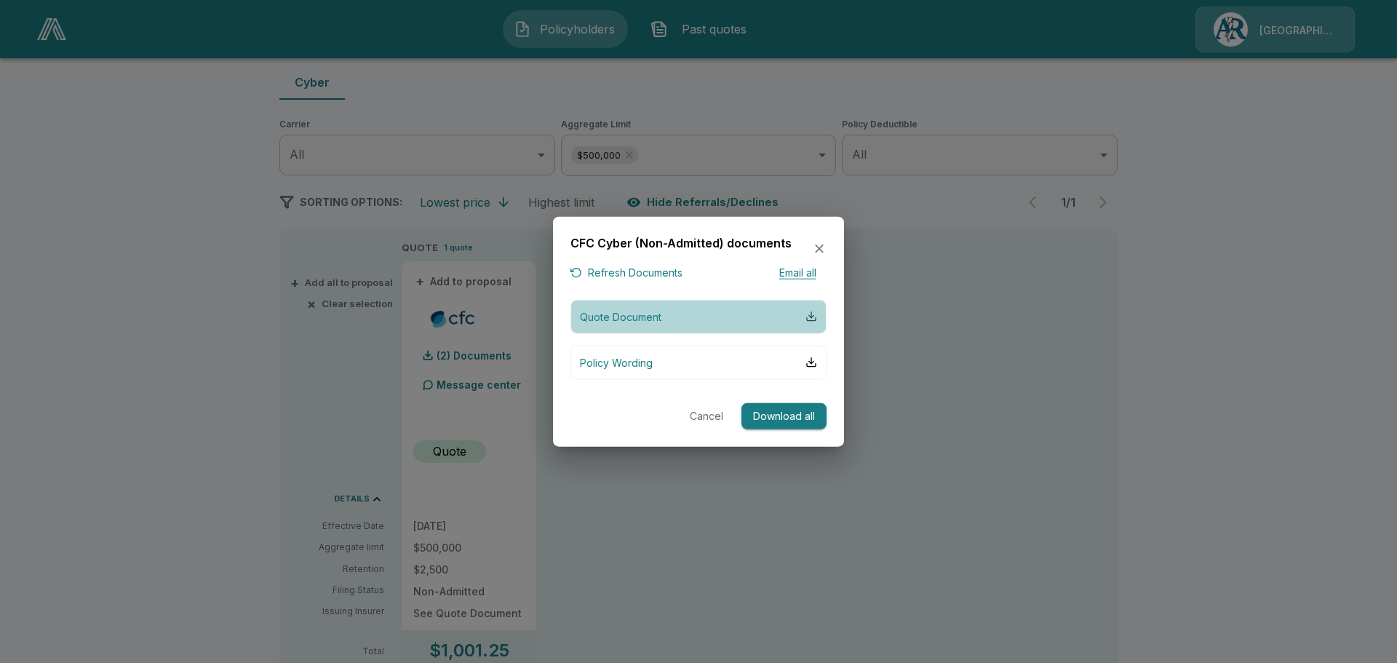
click at [811, 319] on div "button" at bounding box center [812, 317] width 12 height 12
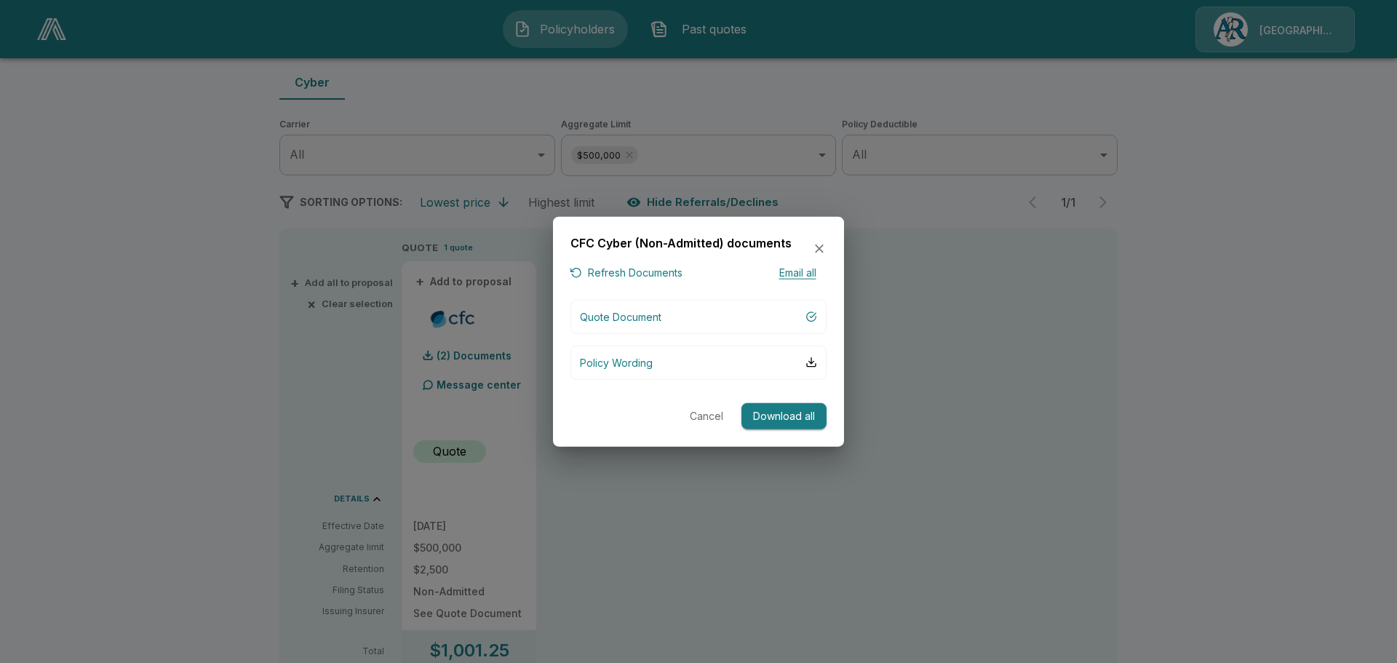
click at [820, 250] on icon "button" at bounding box center [819, 249] width 9 height 9
